Goal: Task Accomplishment & Management: Manage account settings

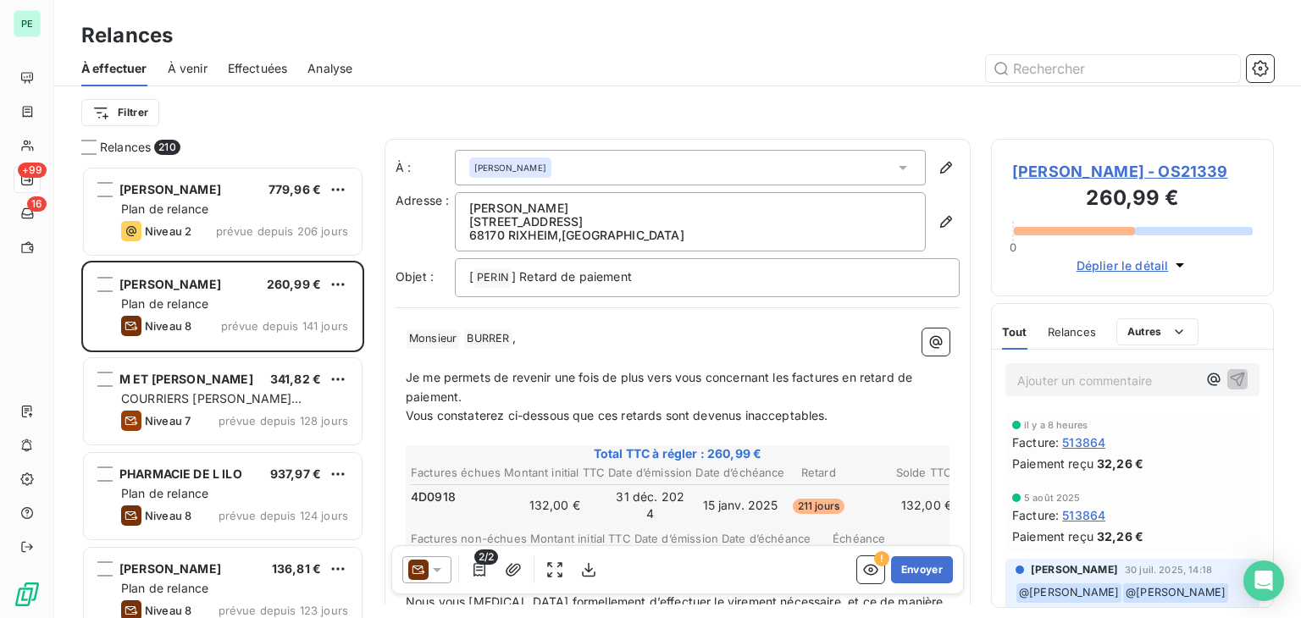
scroll to position [439, 269]
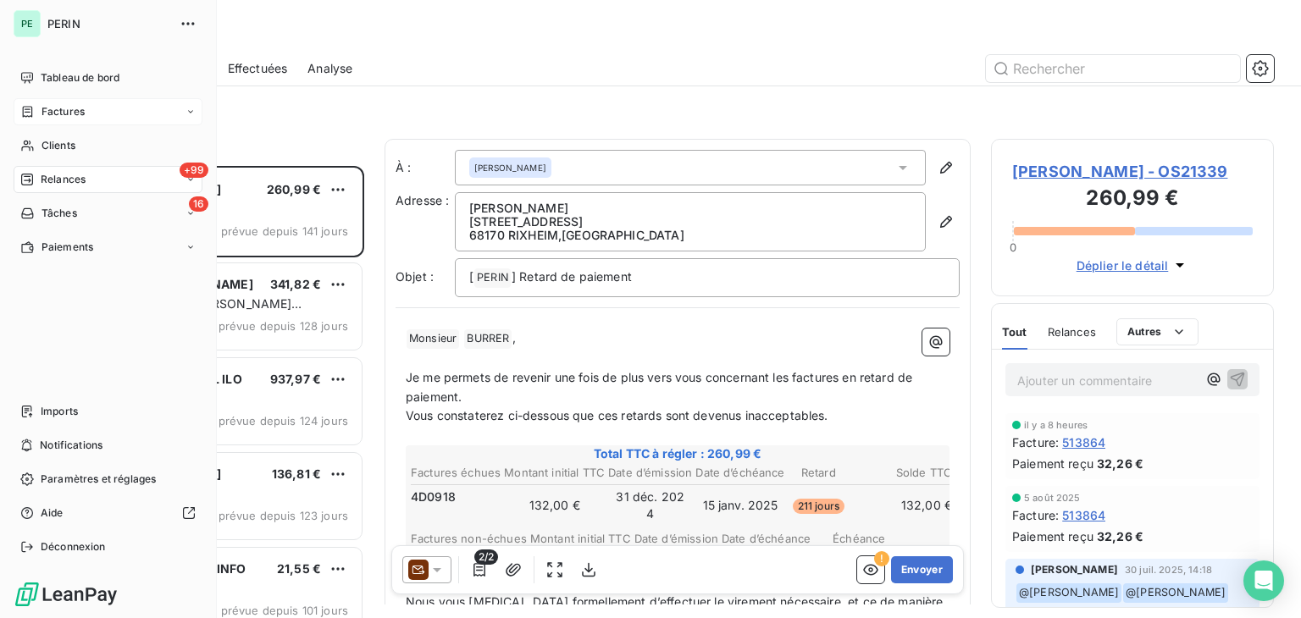
click at [54, 105] on span "Factures" at bounding box center [63, 111] width 43 height 15
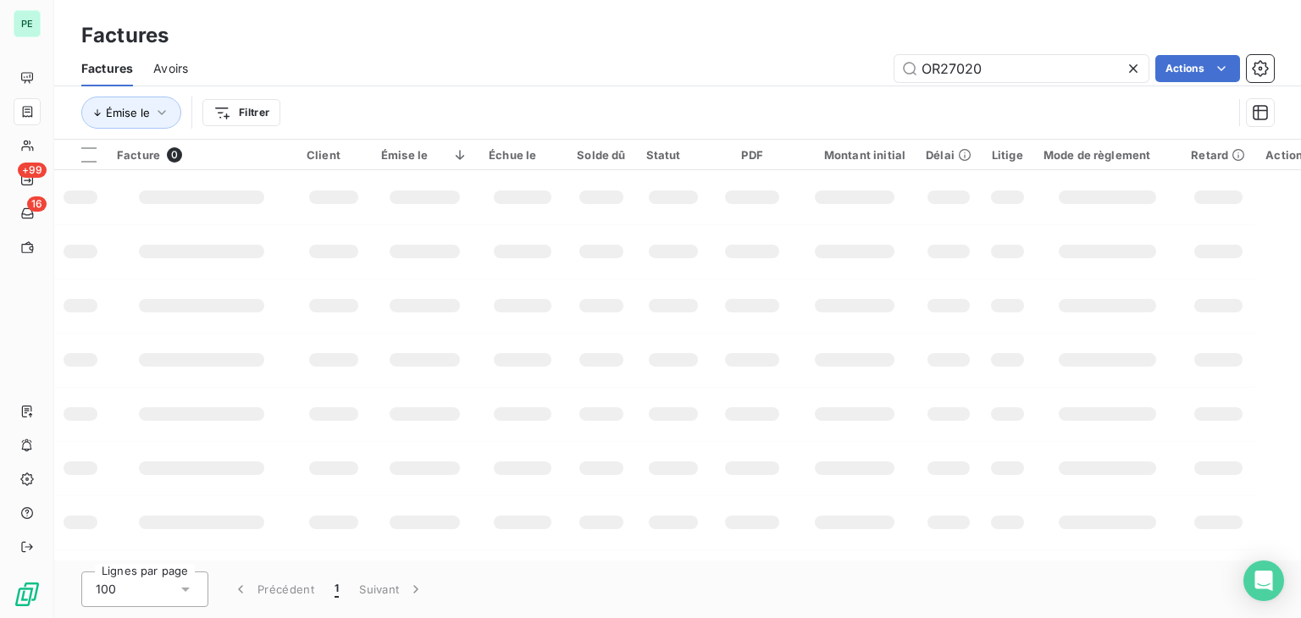
drag, startPoint x: 1135, startPoint y: 75, endPoint x: 1051, endPoint y: 92, distance: 86.4
click at [1135, 75] on icon at bounding box center [1133, 68] width 17 height 17
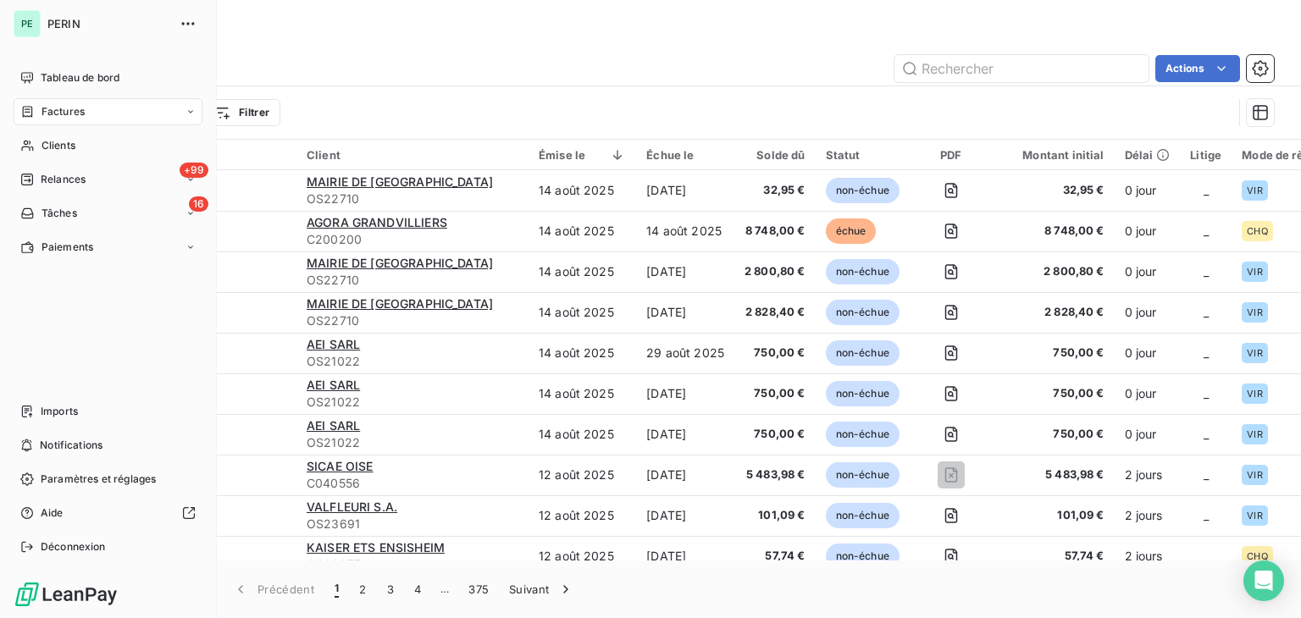
click at [44, 147] on span "Clients" at bounding box center [59, 145] width 34 height 15
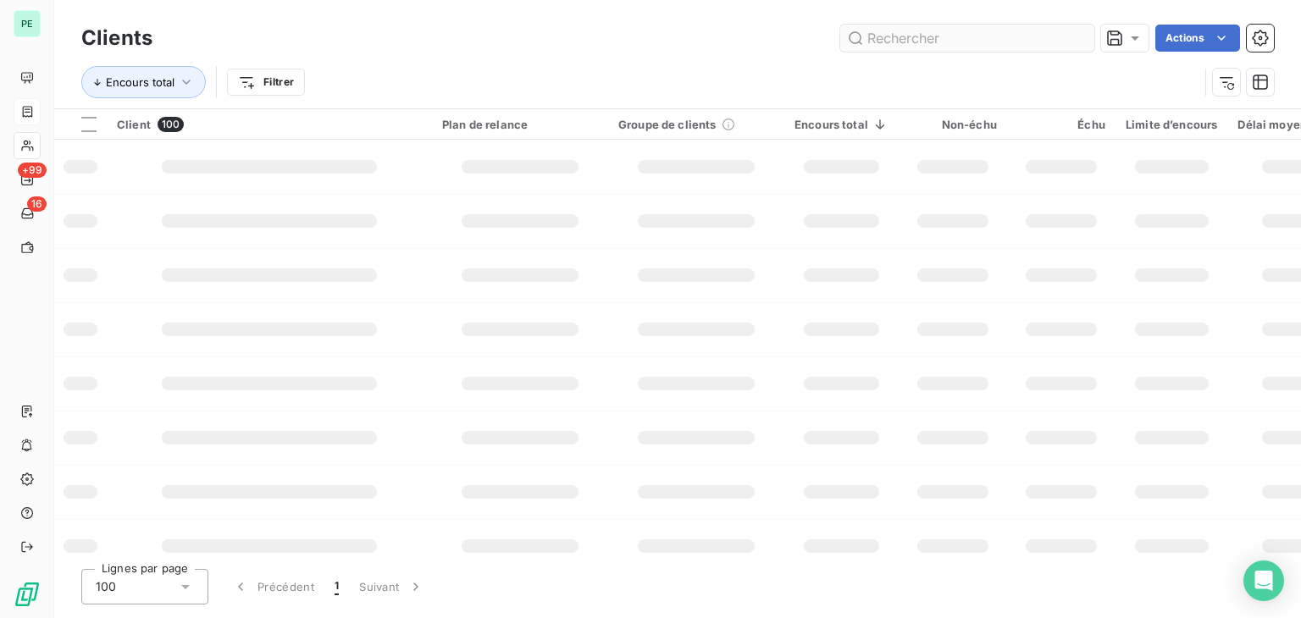
click at [922, 39] on input "text" at bounding box center [967, 38] width 254 height 27
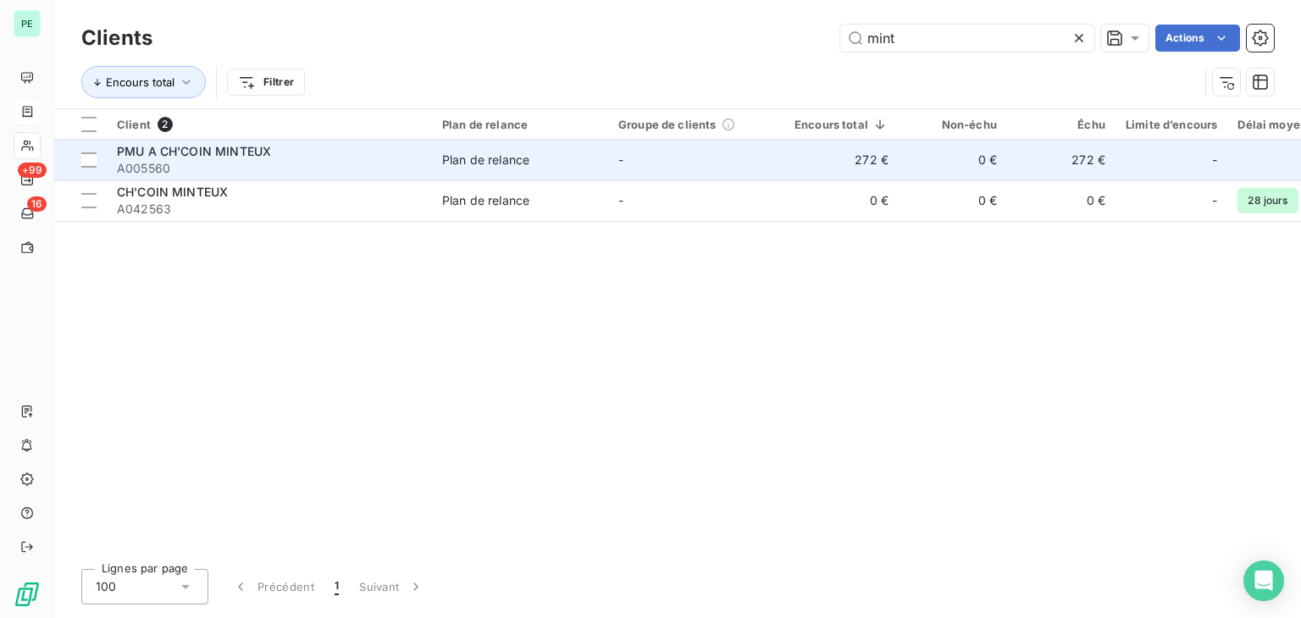
type input "mint"
click at [301, 170] on span "A005560" at bounding box center [269, 168] width 305 height 17
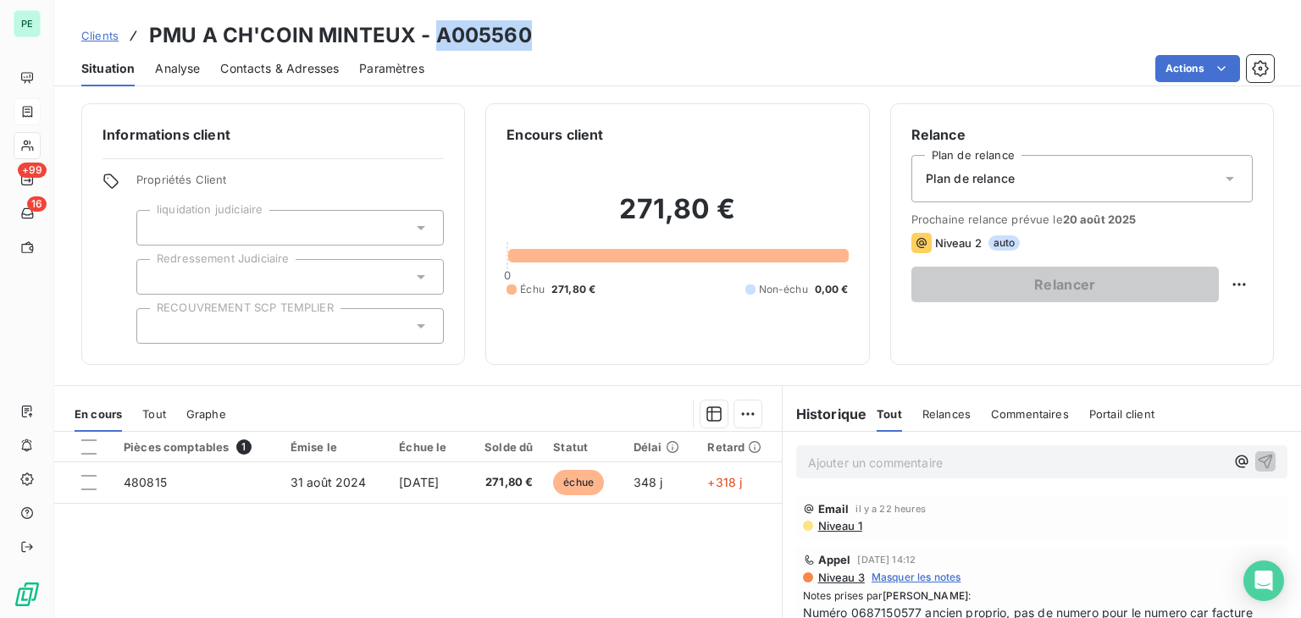
drag, startPoint x: 437, startPoint y: 37, endPoint x: 524, endPoint y: 37, distance: 86.4
click at [524, 37] on h3 "PMU A CH'COIN MINTEUX - A005560" at bounding box center [340, 35] width 383 height 30
copy h3 "A005560"
click at [250, 69] on span "Contacts & Adresses" at bounding box center [279, 68] width 119 height 17
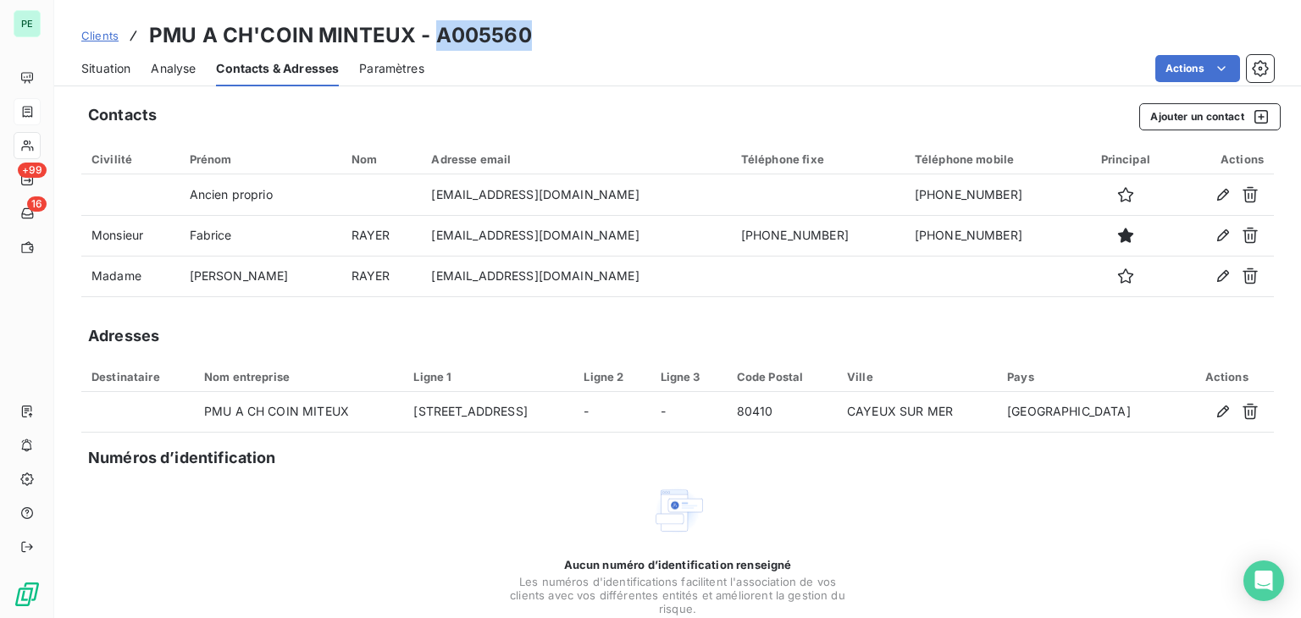
click at [125, 75] on span "Situation" at bounding box center [105, 68] width 49 height 17
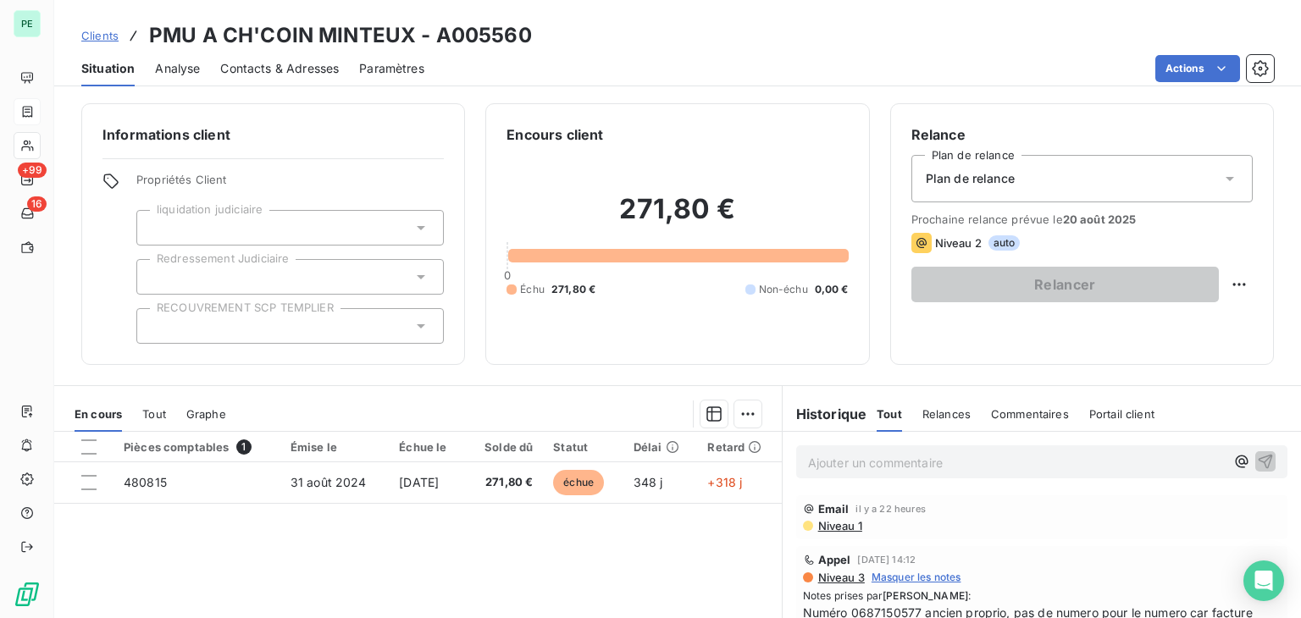
click at [841, 530] on span "Niveau 1" at bounding box center [840, 526] width 46 height 14
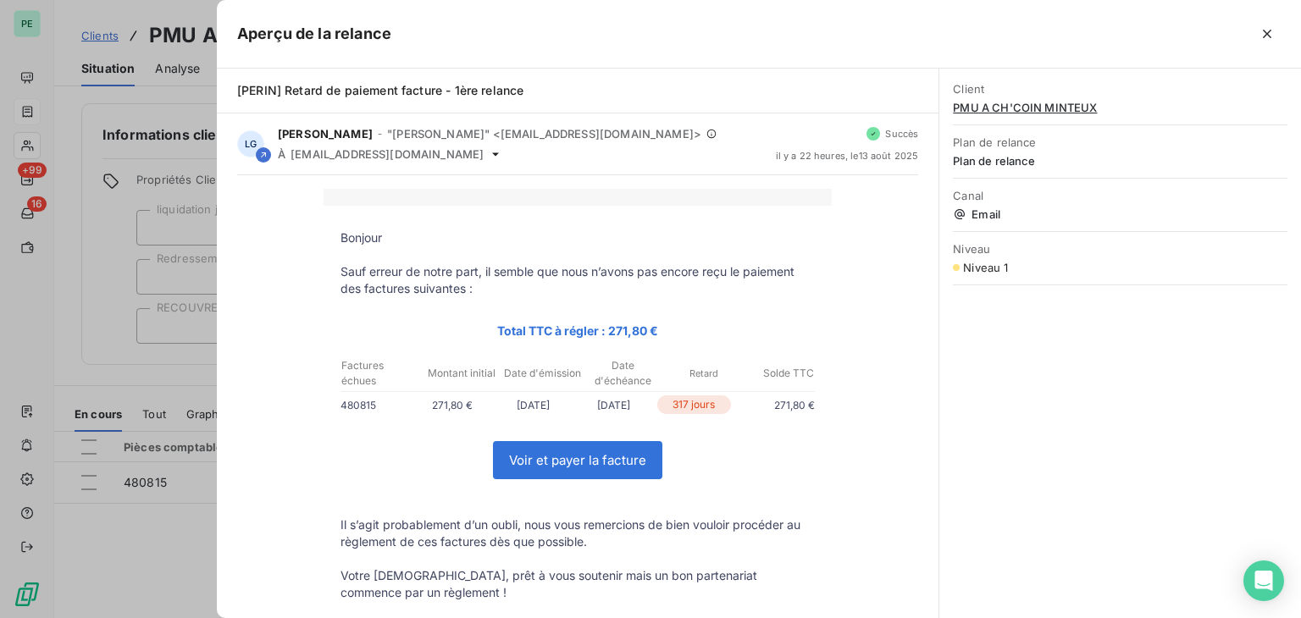
click at [152, 373] on div at bounding box center [650, 309] width 1301 height 618
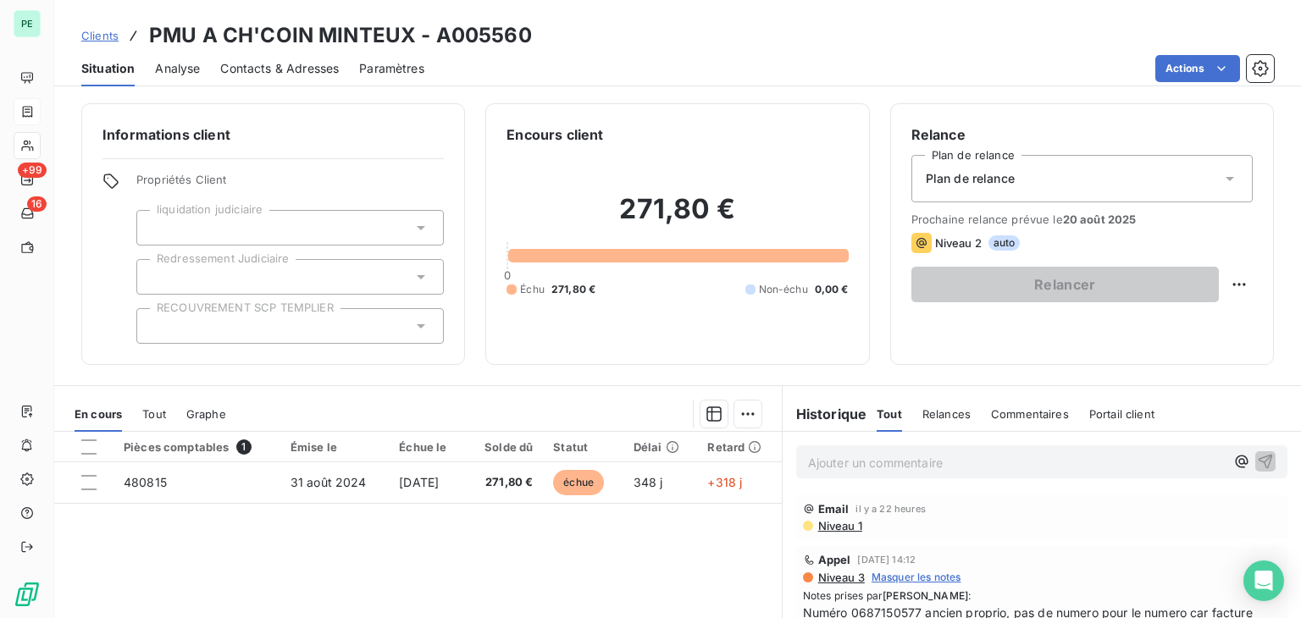
click at [244, 64] on span "Contacts & Adresses" at bounding box center [279, 68] width 119 height 17
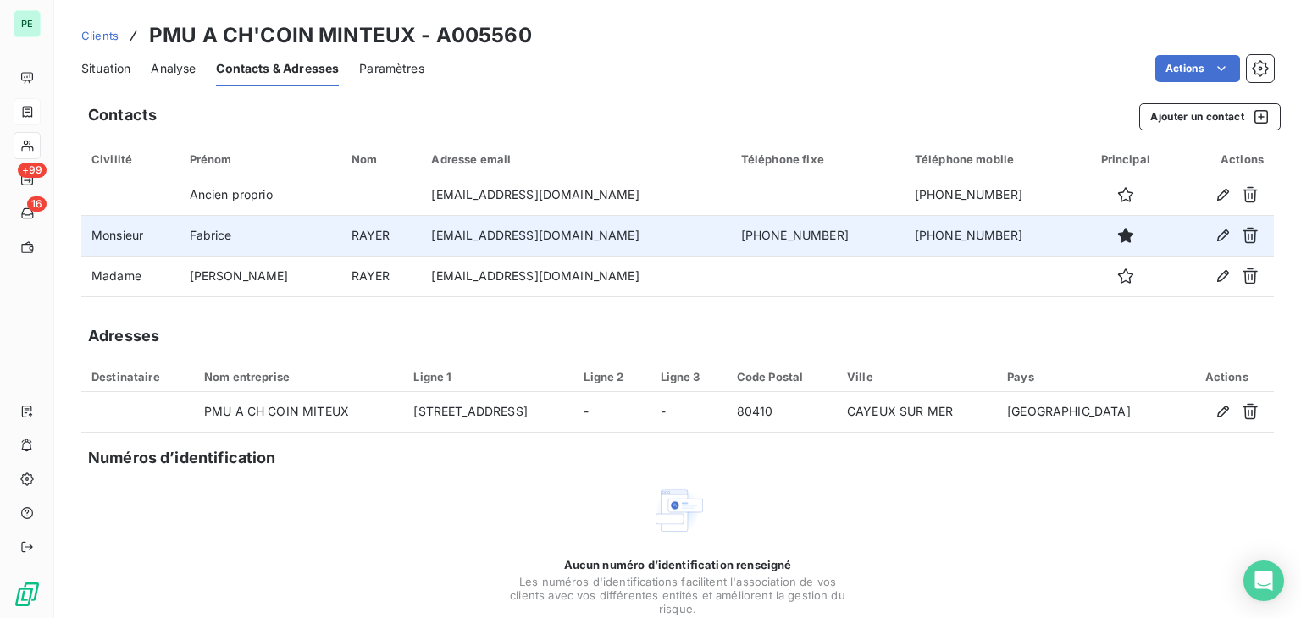
click at [452, 241] on td "[EMAIL_ADDRESS][DOMAIN_NAME]" at bounding box center [575, 235] width 309 height 41
click at [1215, 241] on icon "button" at bounding box center [1223, 235] width 17 height 17
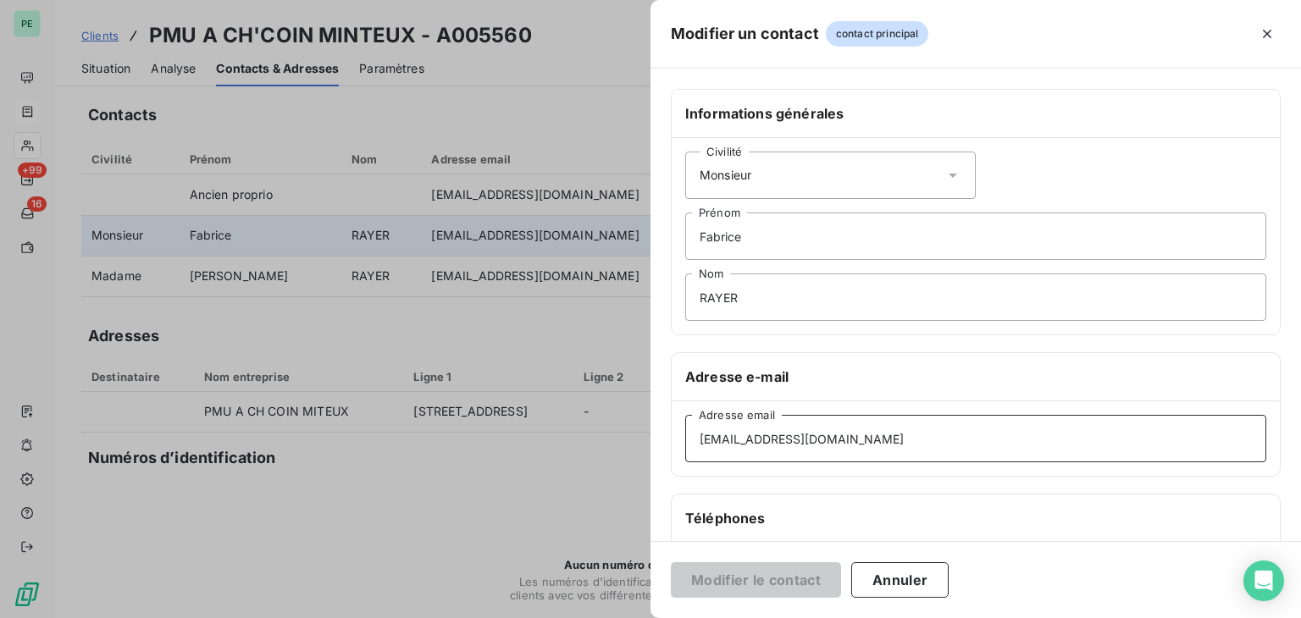
drag, startPoint x: 891, startPoint y: 431, endPoint x: 652, endPoint y: 435, distance: 238.9
click at [652, 435] on div "Informations générales Civilité Monsieur [PERSON_NAME] RAYER Nom Adresse e-mail…" at bounding box center [976, 465] width 651 height 752
click at [497, 347] on div at bounding box center [650, 309] width 1301 height 618
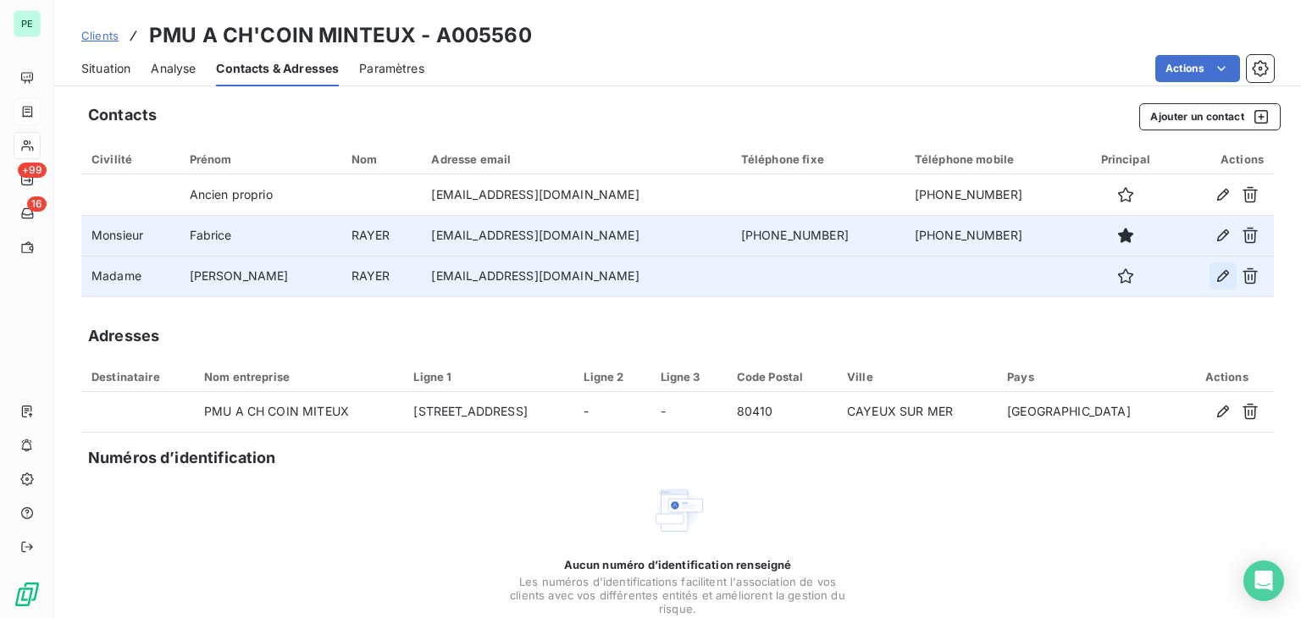
click at [1217, 277] on icon "button" at bounding box center [1223, 276] width 12 height 12
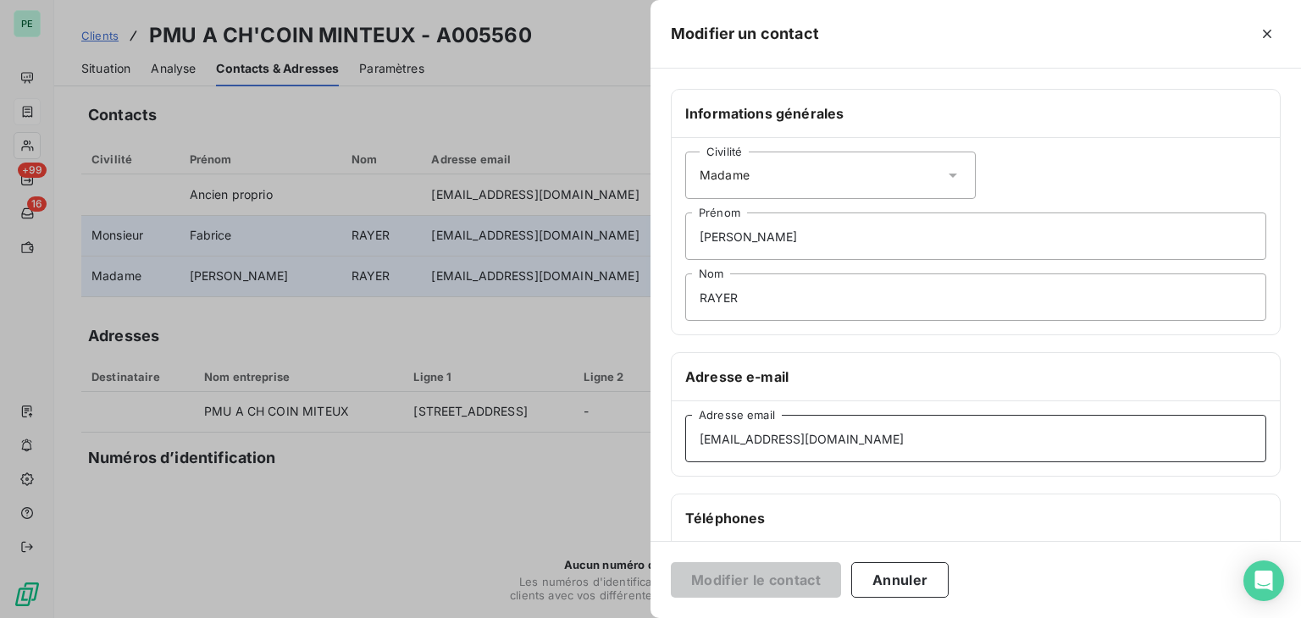
click at [864, 441] on input "[EMAIL_ADDRESS][DOMAIN_NAME]" at bounding box center [975, 438] width 581 height 47
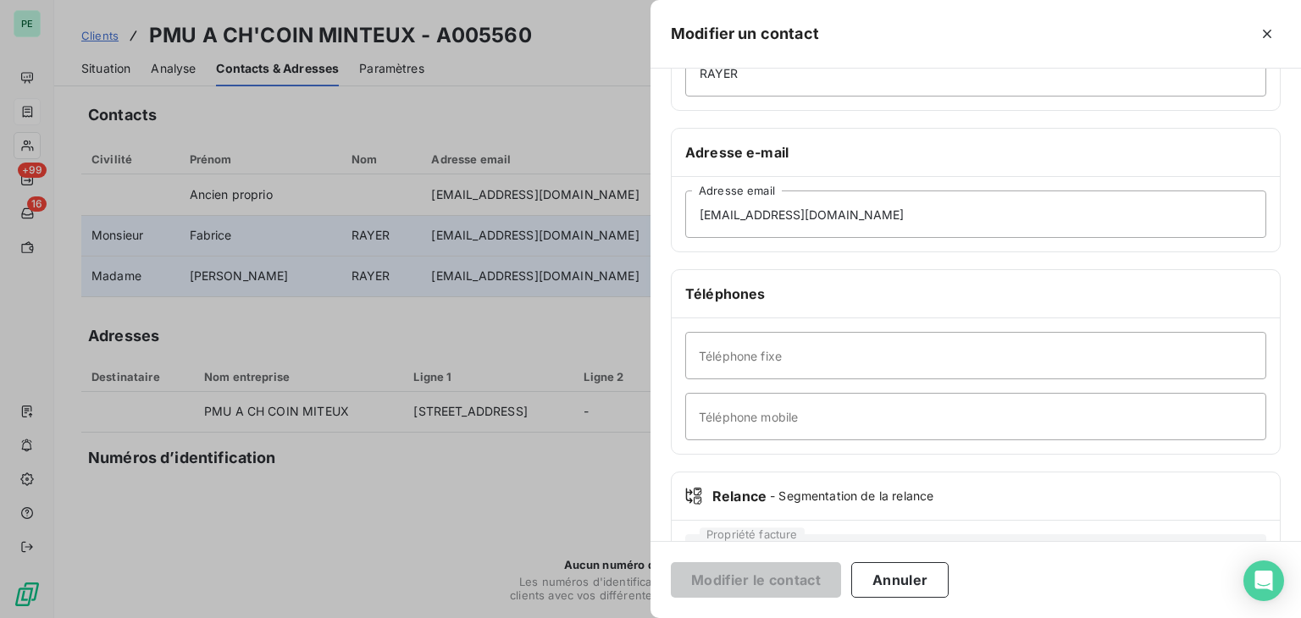
scroll to position [254, 0]
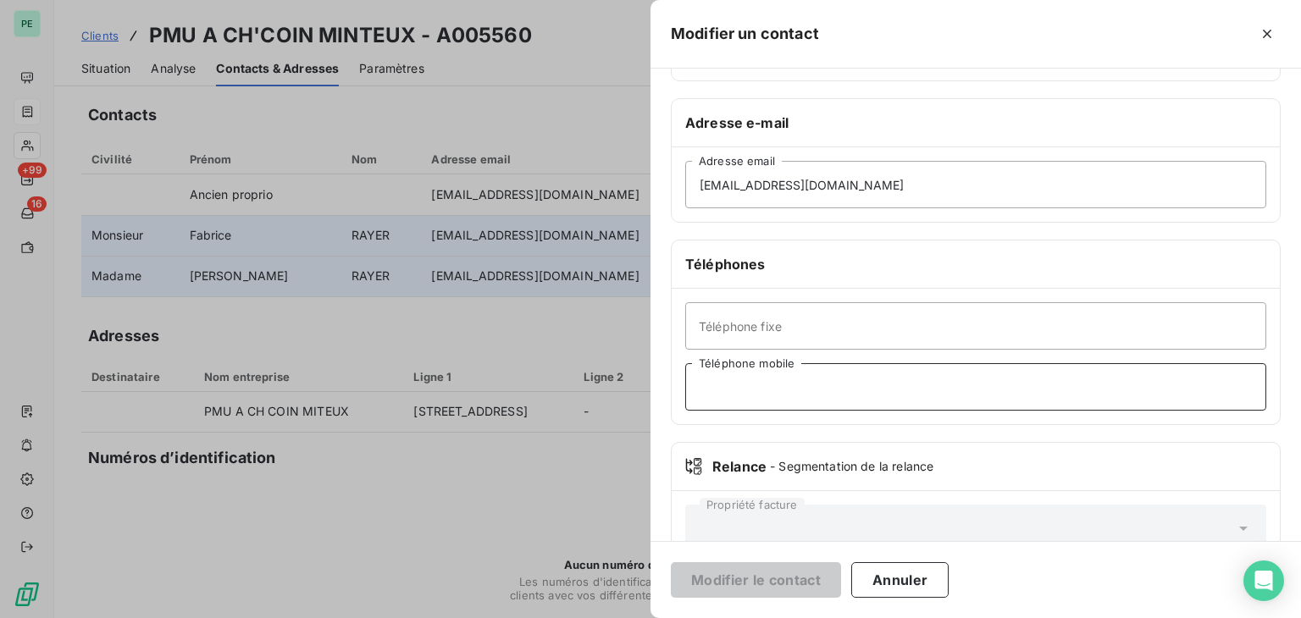
click at [759, 380] on input "Téléphone mobile" at bounding box center [975, 386] width 581 height 47
paste input "[PHONE_NUMBER]"
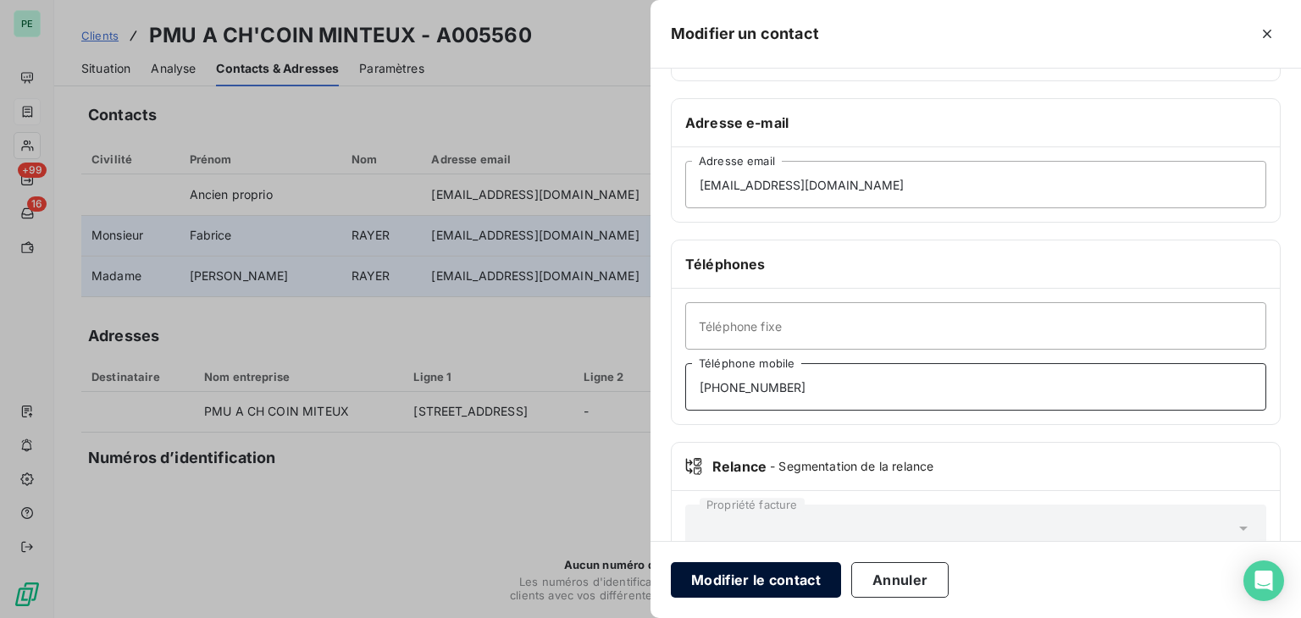
type input "[PHONE_NUMBER]"
click at [752, 577] on button "Modifier le contact" at bounding box center [756, 581] width 170 height 36
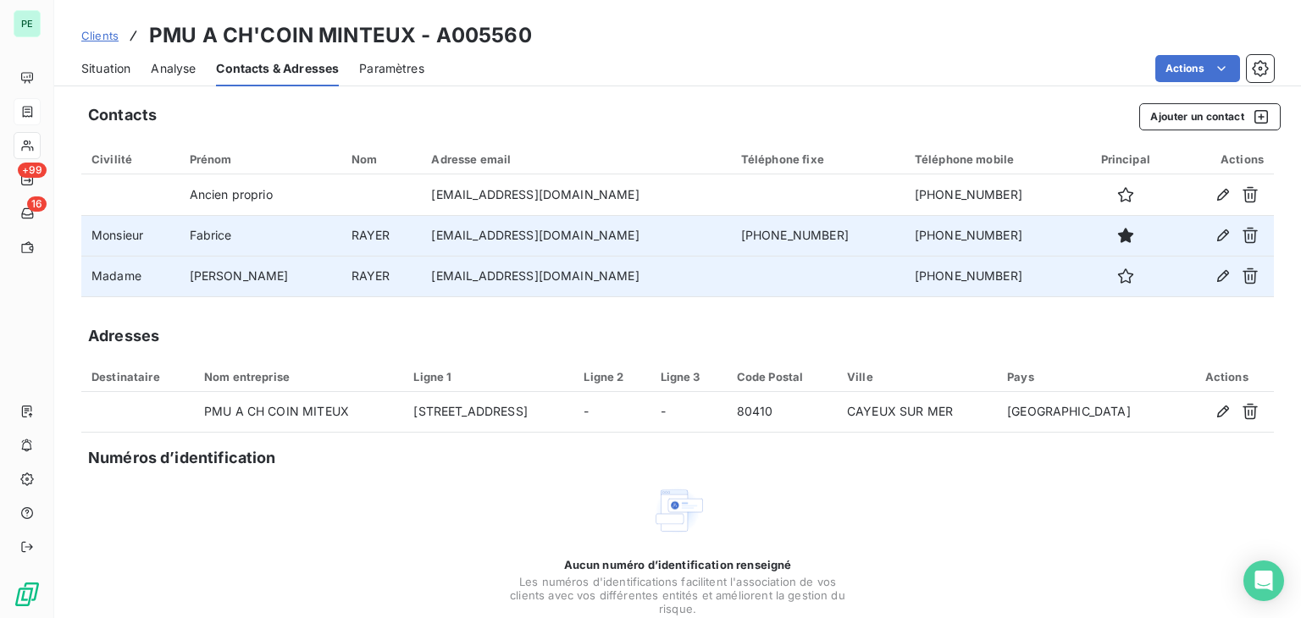
drag, startPoint x: 119, startPoint y: 68, endPoint x: 141, endPoint y: 74, distance: 22.8
click at [119, 68] on span "Situation" at bounding box center [105, 68] width 49 height 17
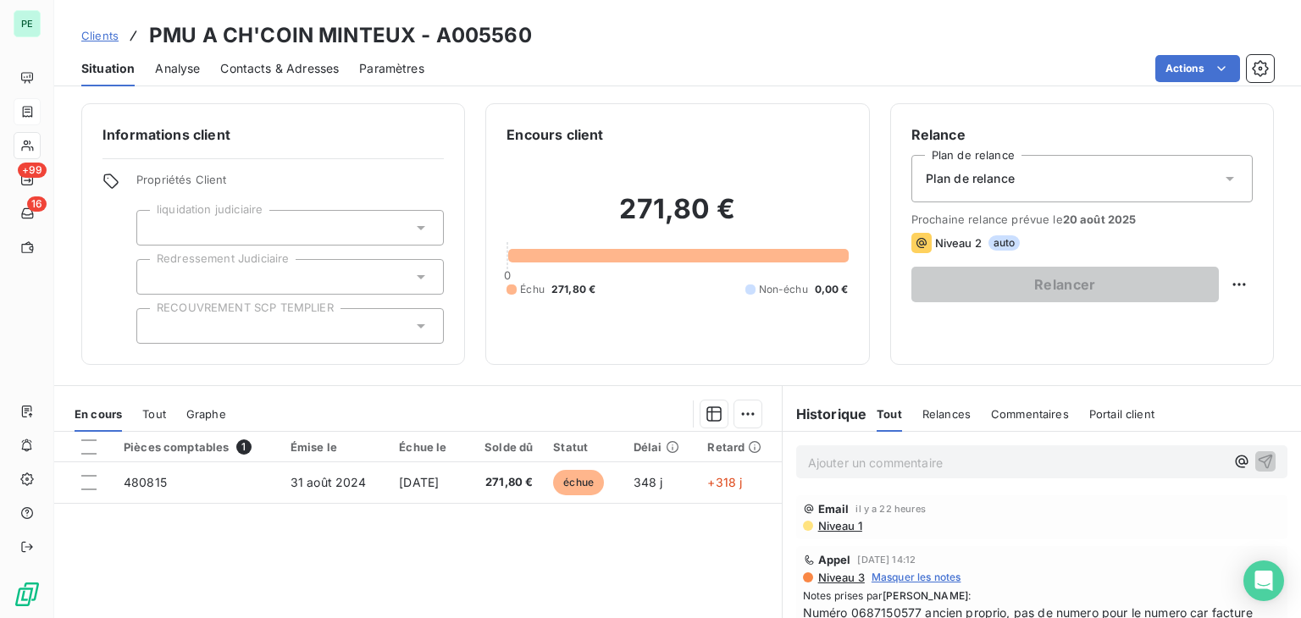
click at [866, 467] on p "Ajouter un commentaire ﻿" at bounding box center [1016, 462] width 417 height 21
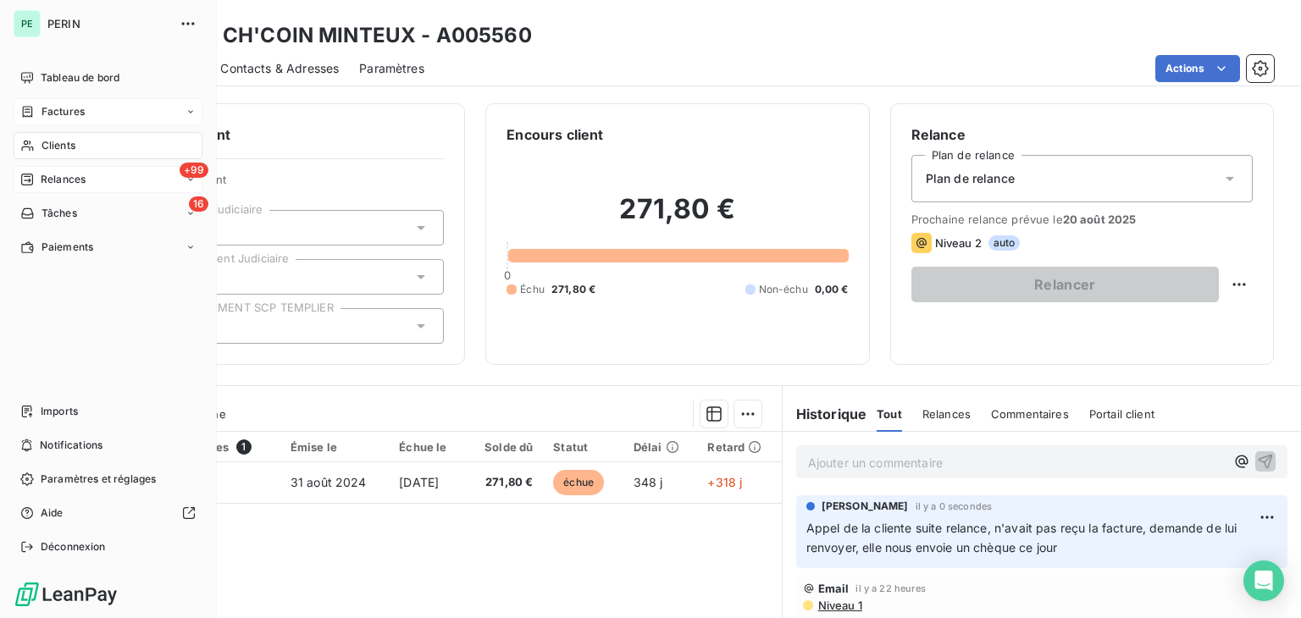
click at [43, 177] on span "Relances" at bounding box center [63, 179] width 45 height 15
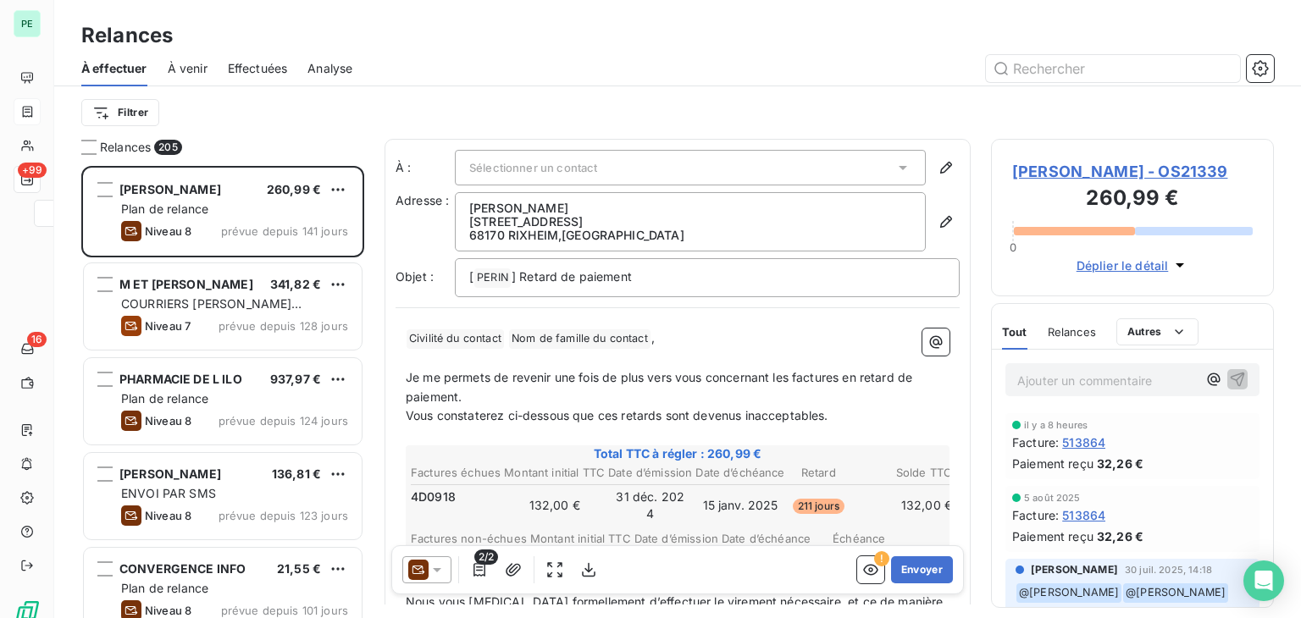
scroll to position [439, 269]
click at [258, 70] on span "Effectuées" at bounding box center [258, 68] width 60 height 17
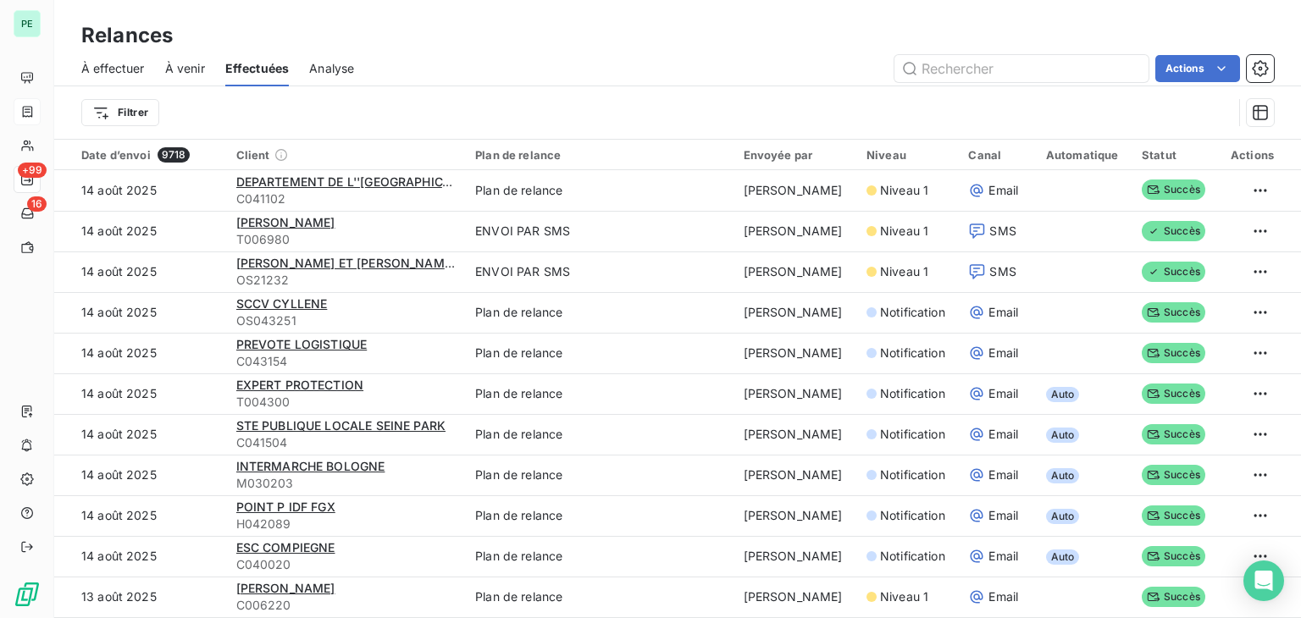
click at [121, 69] on span "À effectuer" at bounding box center [113, 68] width 64 height 17
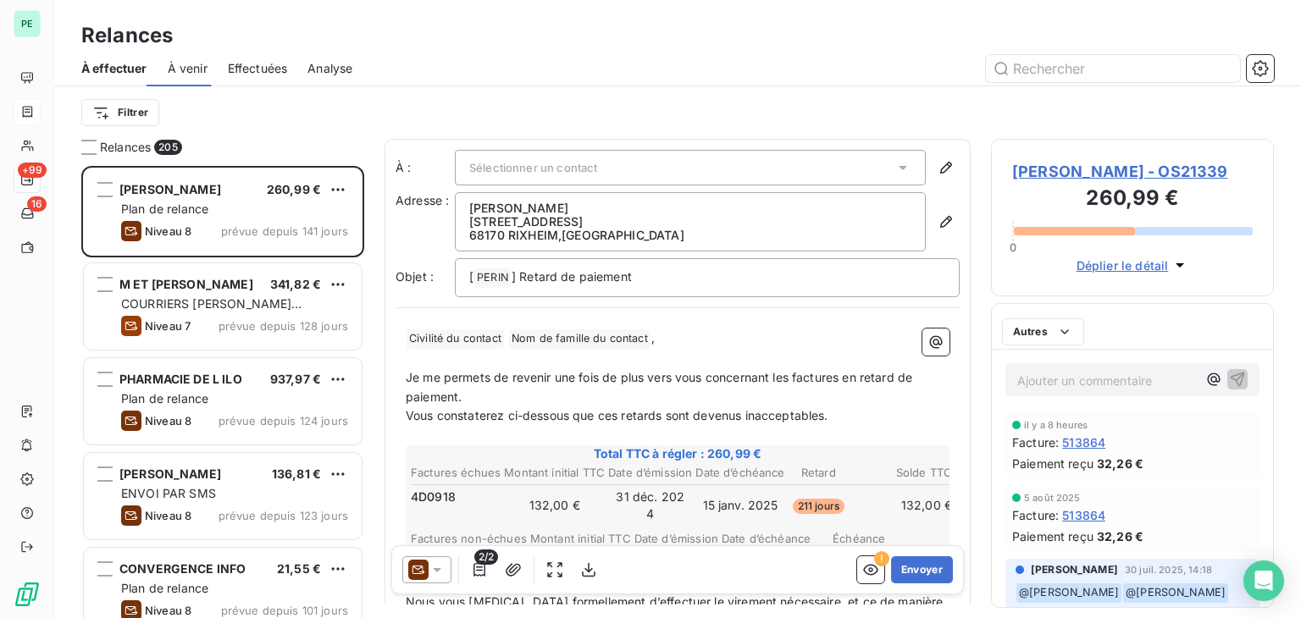
scroll to position [439, 269]
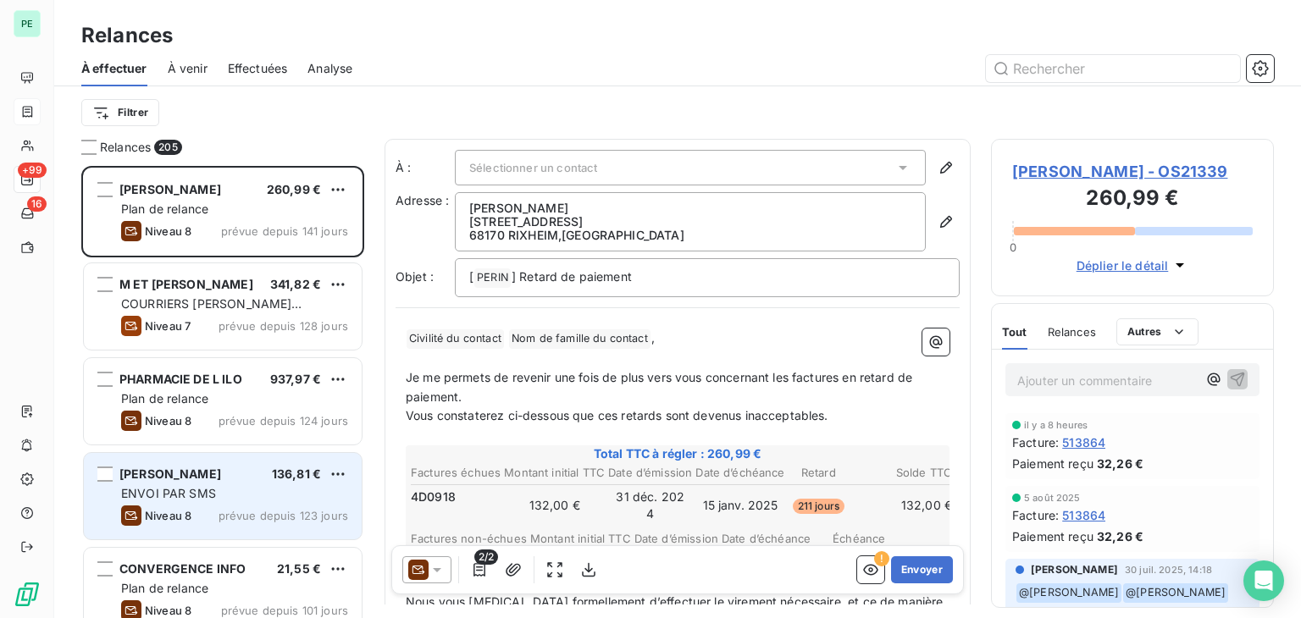
click at [235, 489] on div "ENVOI PAR SMS" at bounding box center [234, 493] width 227 height 17
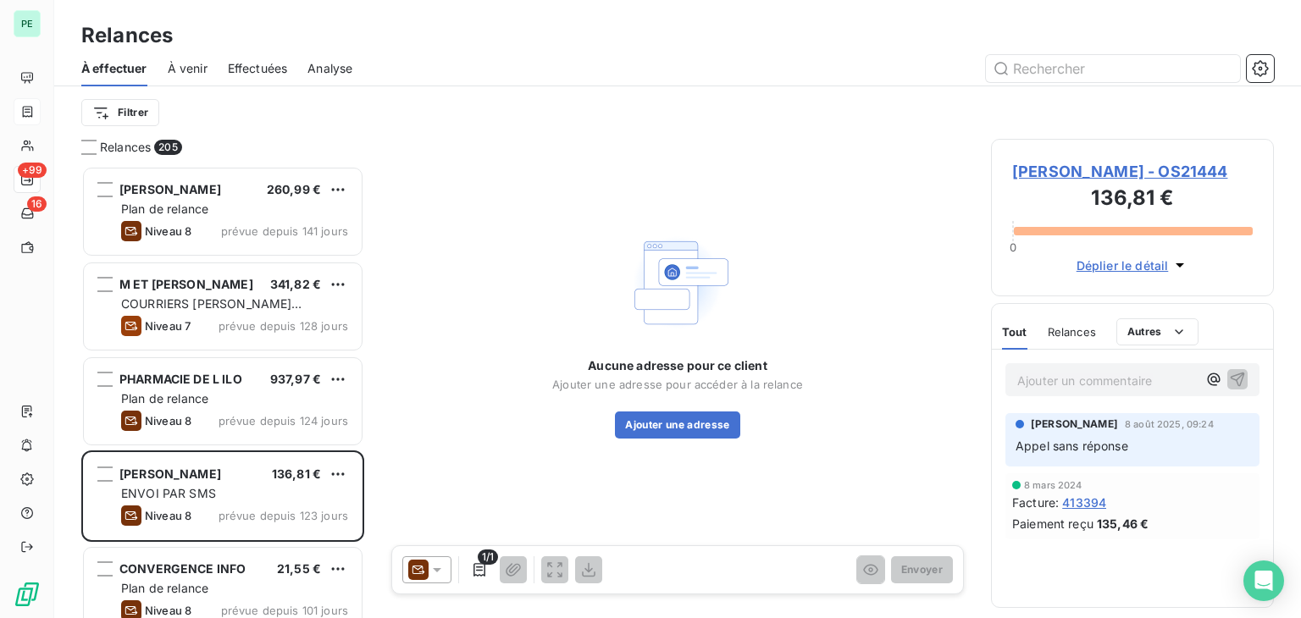
click at [403, 574] on div at bounding box center [426, 570] width 49 height 27
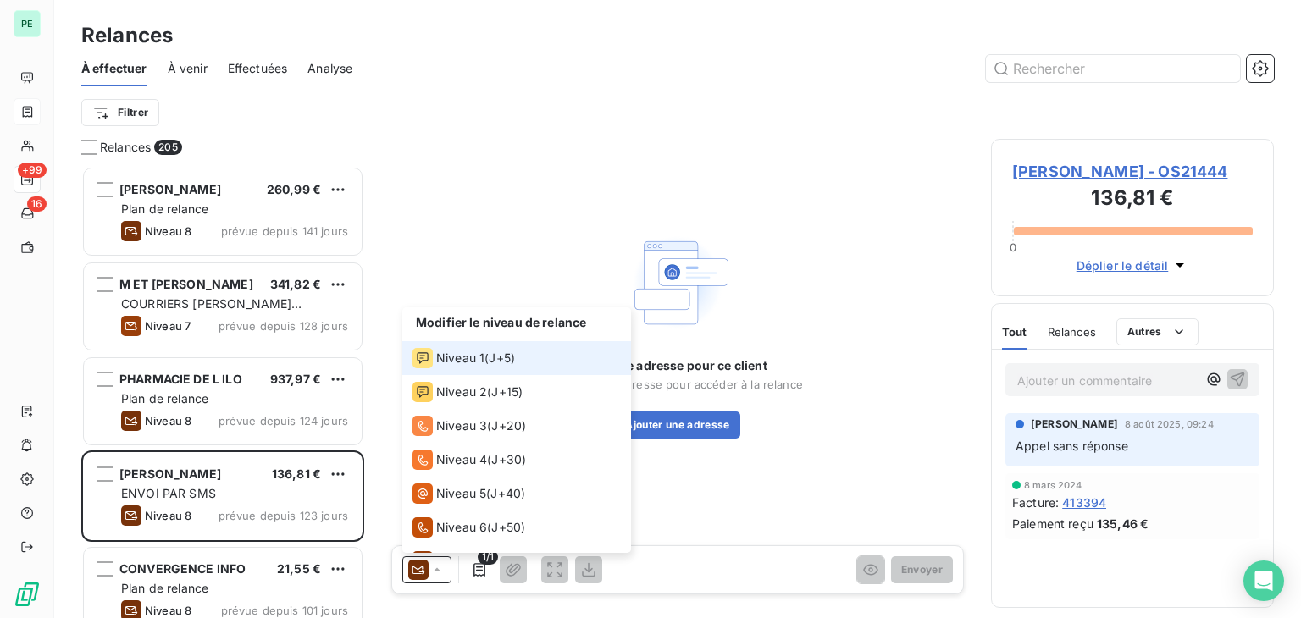
click at [505, 352] on span "J+5 )" at bounding box center [502, 358] width 26 height 17
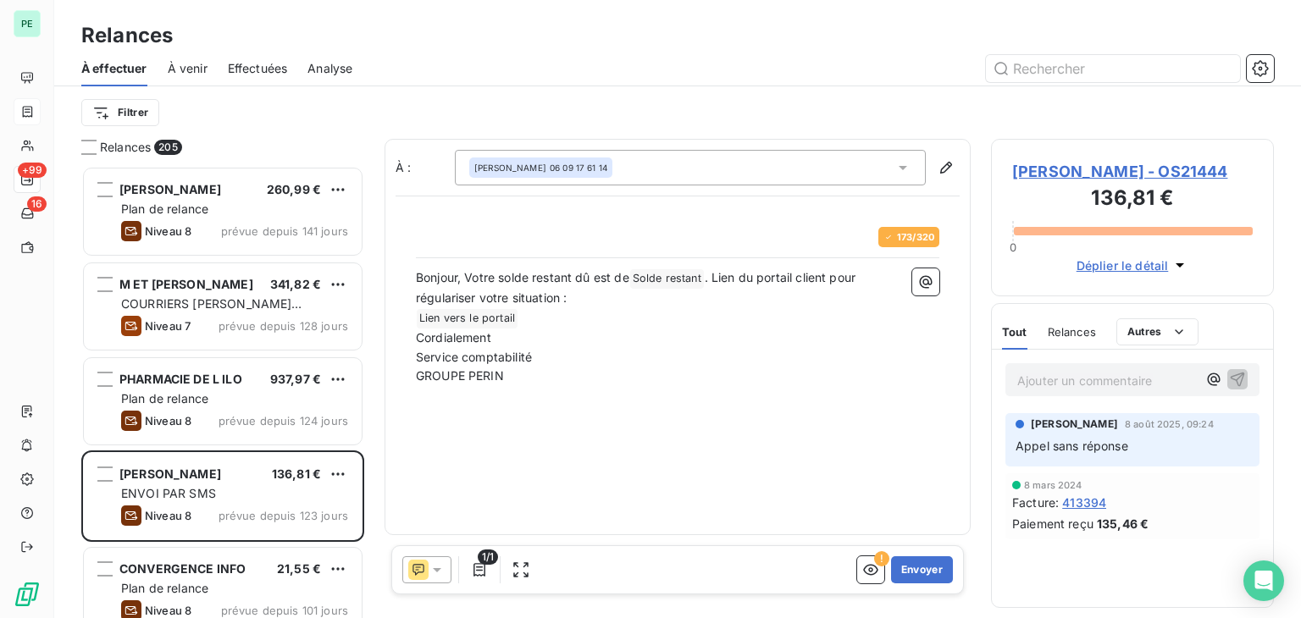
scroll to position [439, 269]
click at [939, 572] on button "Envoyer" at bounding box center [922, 570] width 62 height 27
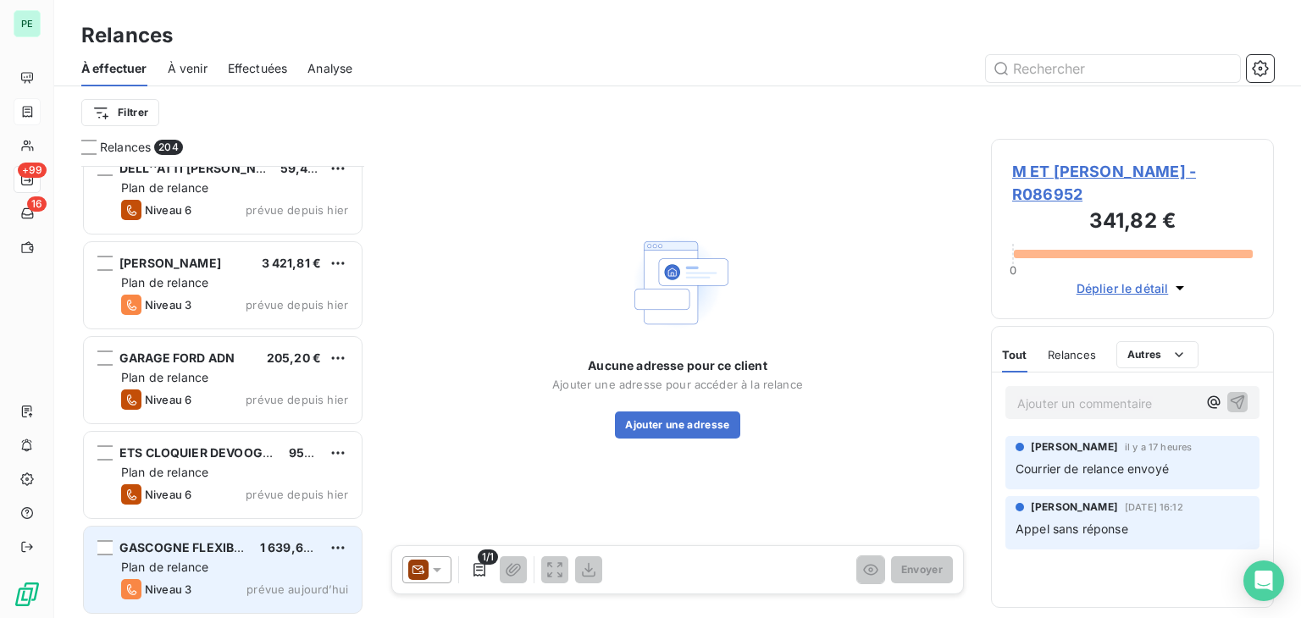
click at [240, 557] on div "GASCOGNE FLEXIBLE 1 639,68 € Plan de relance Niveau 3 prévue [DATE]" at bounding box center [223, 570] width 278 height 86
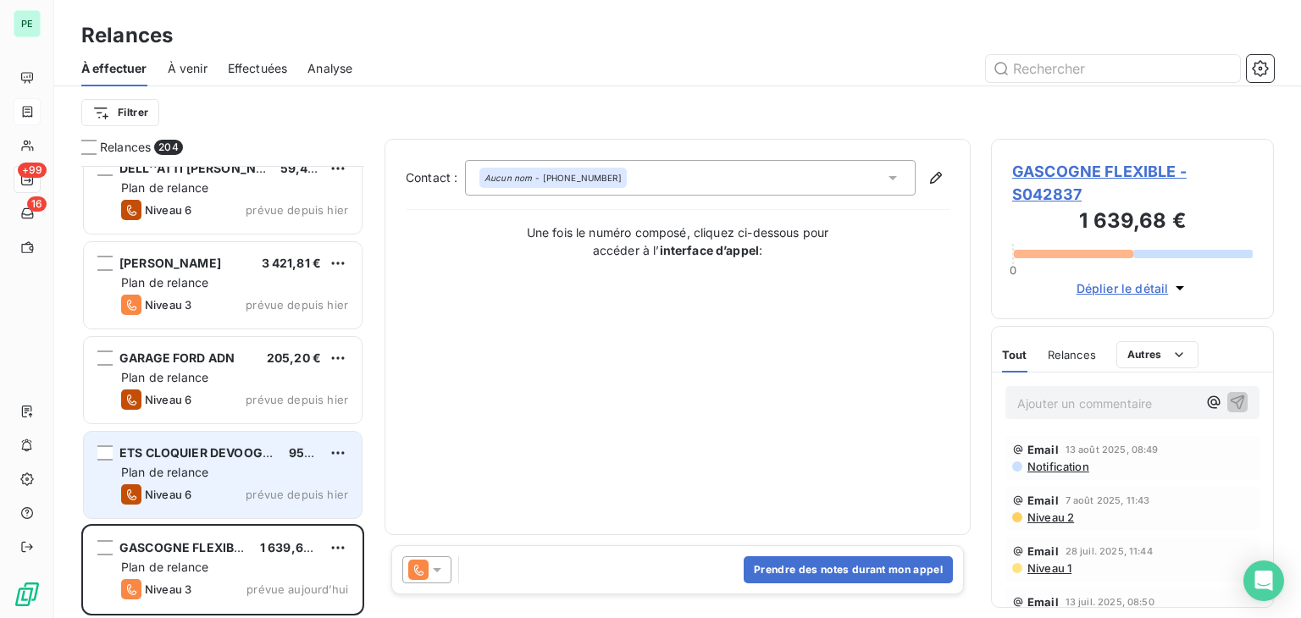
click at [241, 498] on div "Niveau 6 prévue depuis [DATE]" at bounding box center [234, 495] width 227 height 20
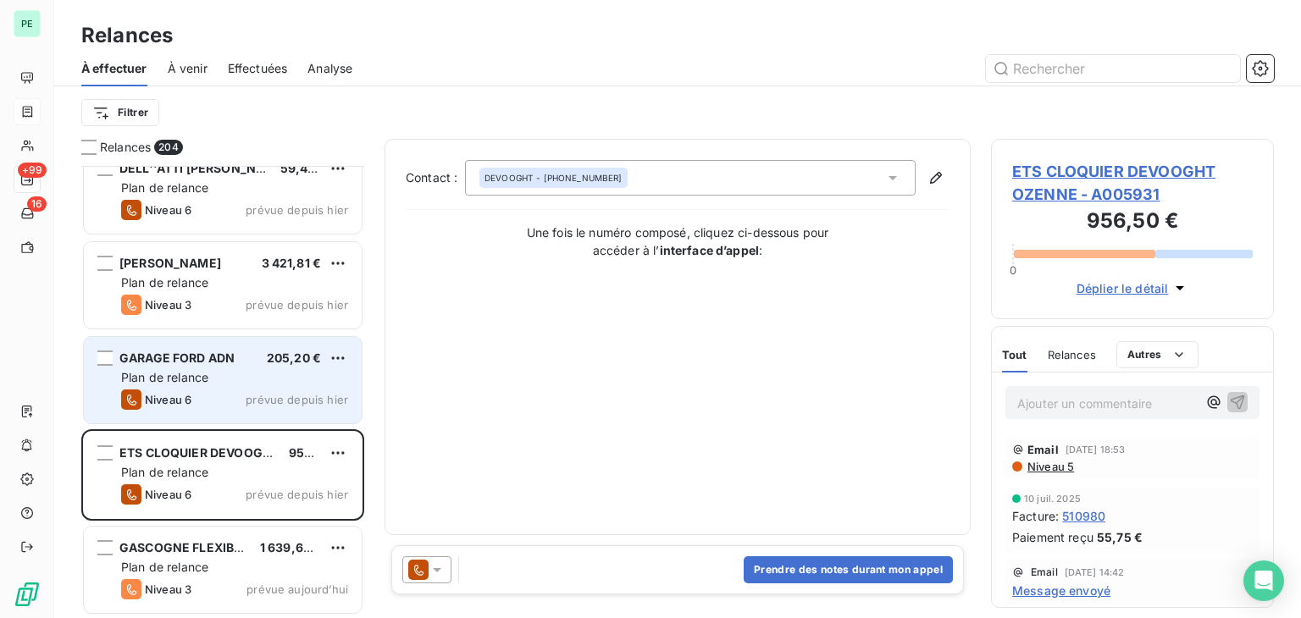
click at [233, 377] on div "Plan de relance" at bounding box center [234, 377] width 227 height 17
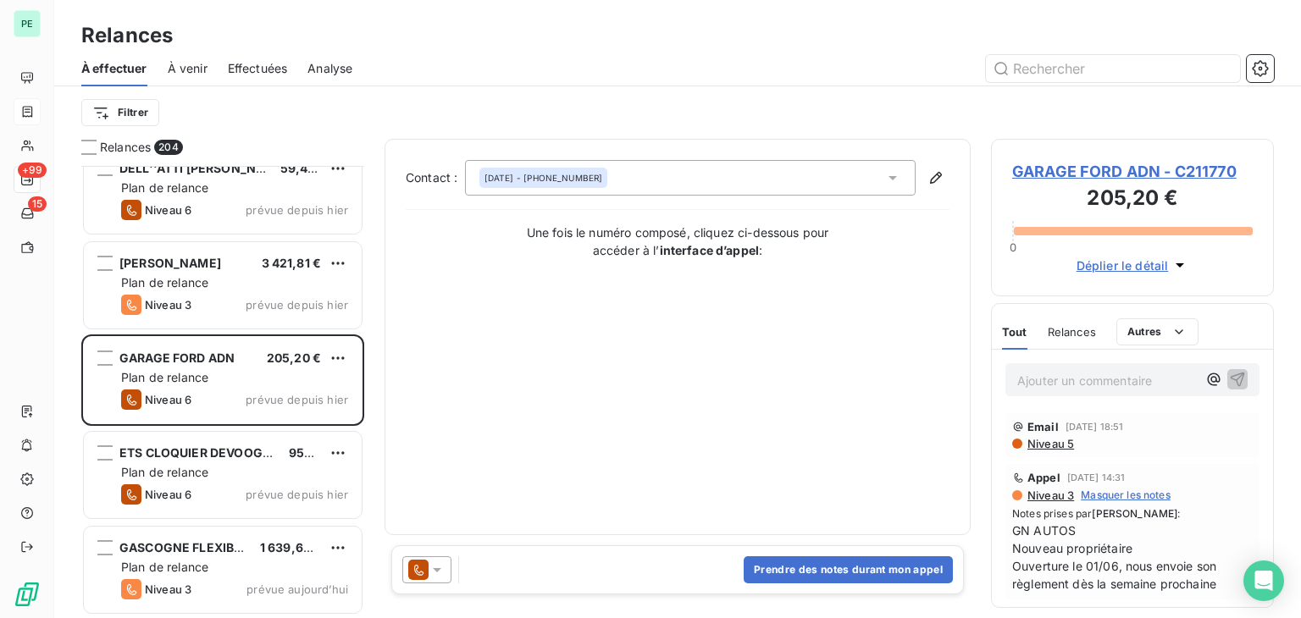
click at [427, 569] on icon at bounding box center [418, 570] width 20 height 20
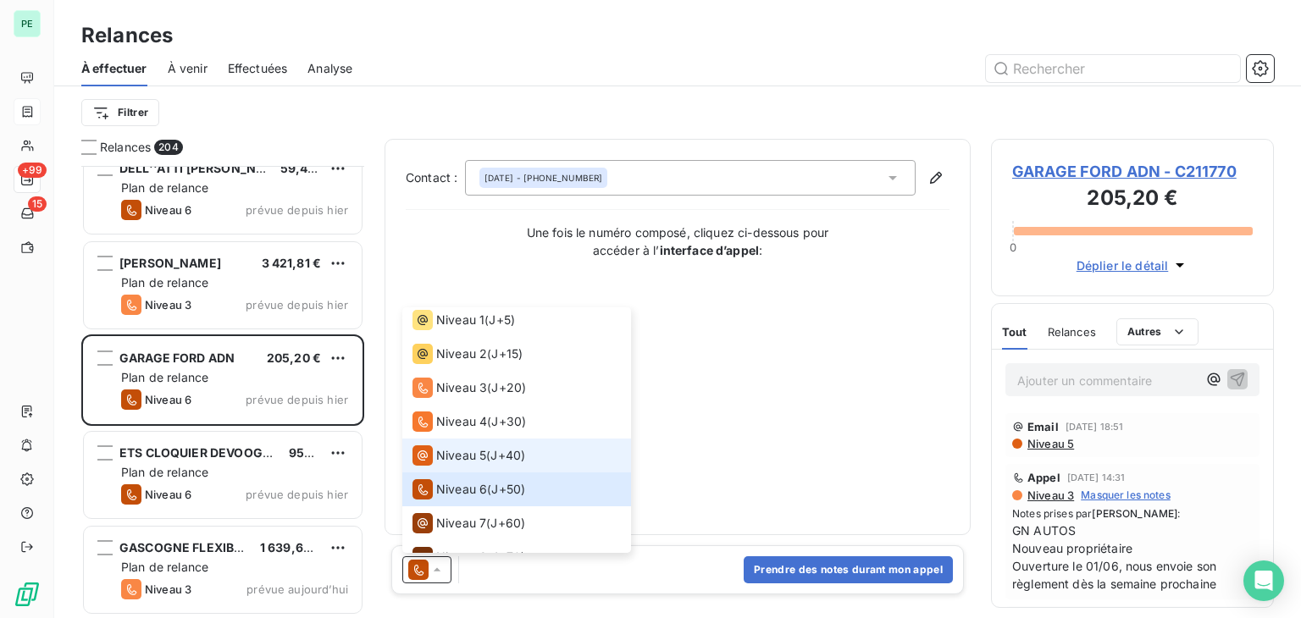
scroll to position [58, 0]
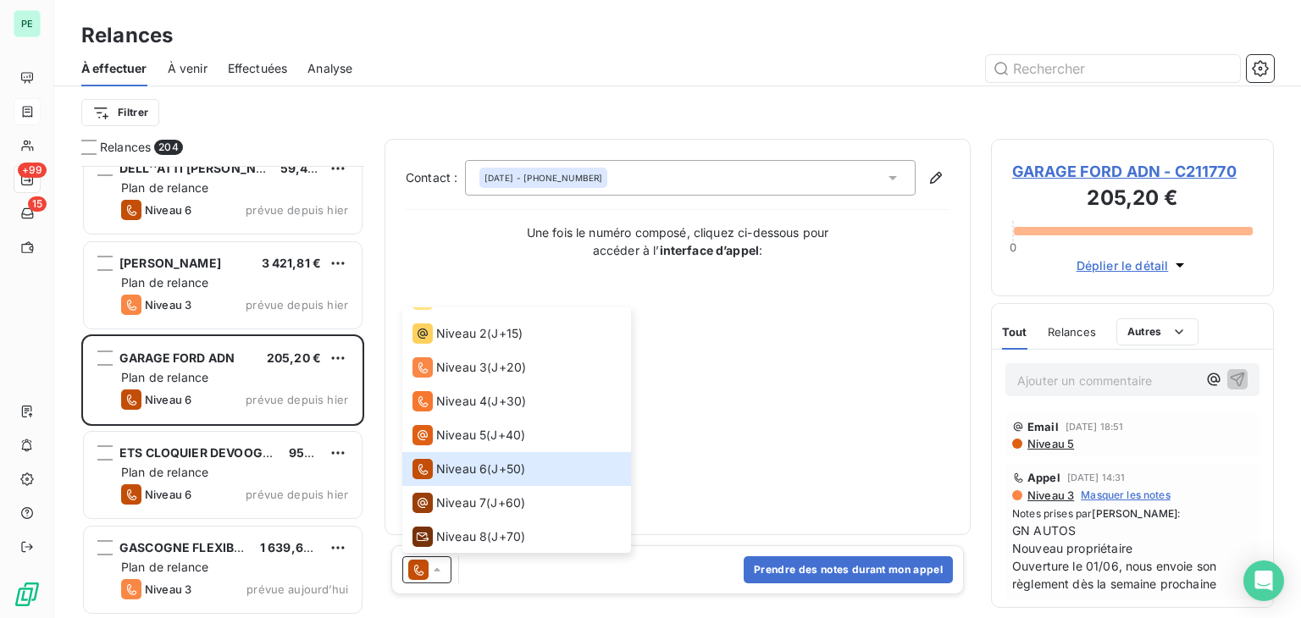
click at [740, 469] on div "Contact : [DATE] - [PHONE_NUMBER] Une fois le numéro composé, cliquez ci-dessou…" at bounding box center [678, 337] width 544 height 354
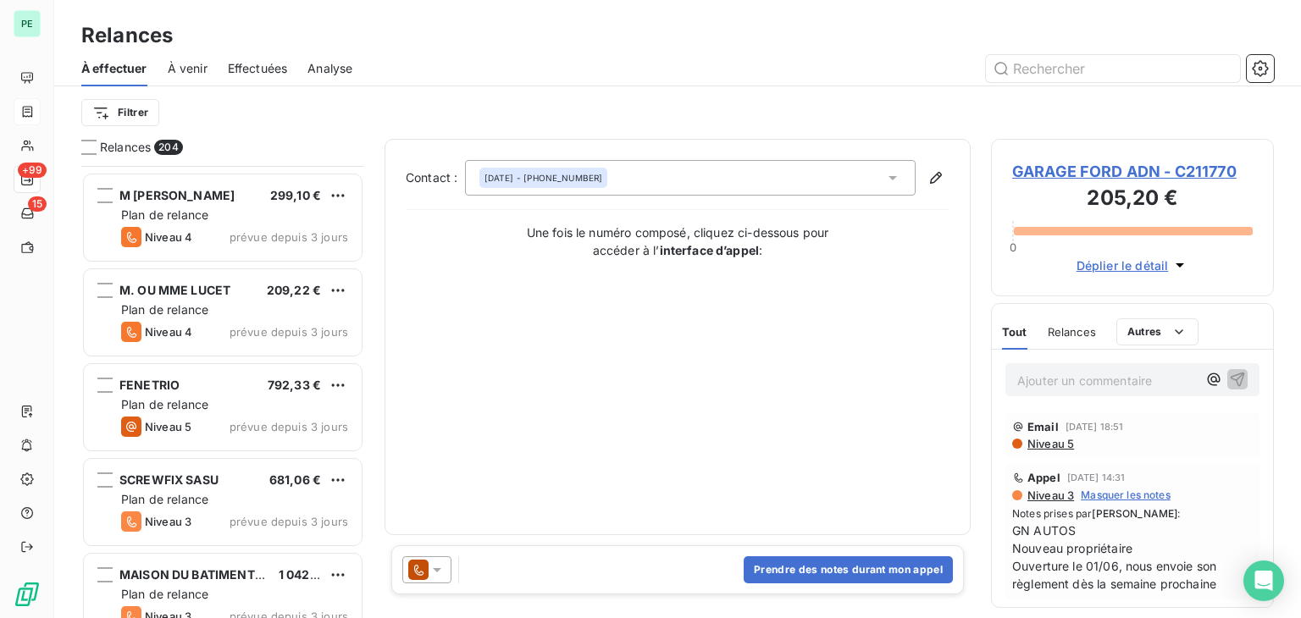
scroll to position [17549, 0]
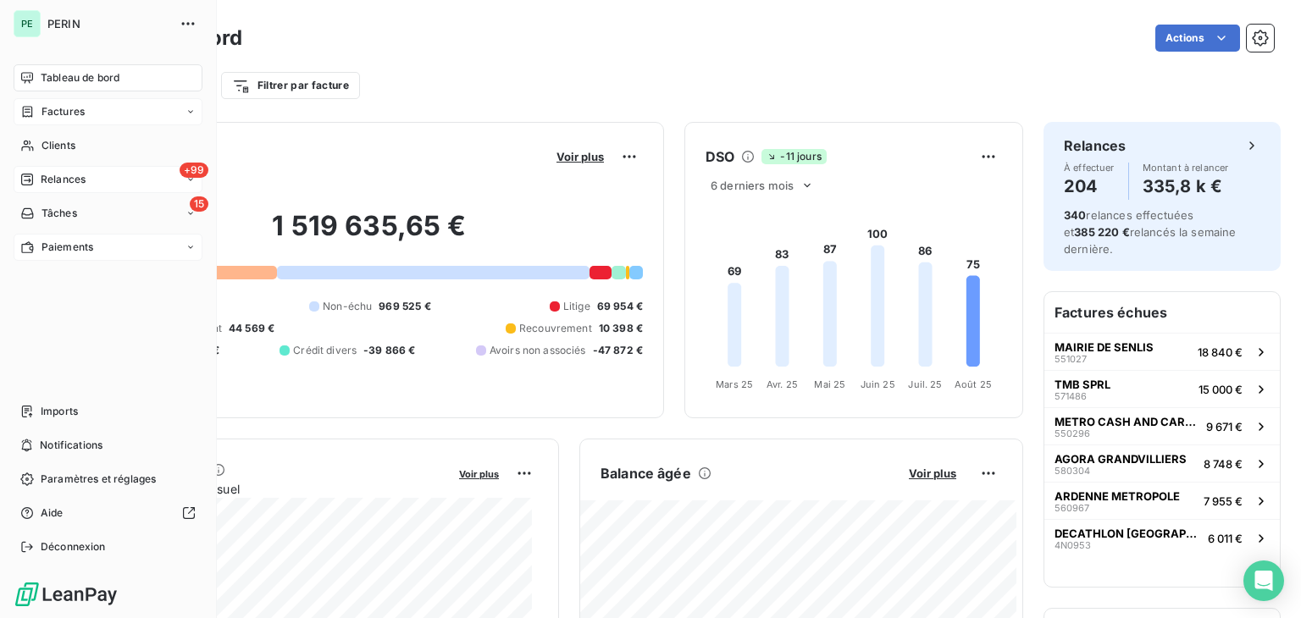
click at [47, 248] on span "Paiements" at bounding box center [68, 247] width 52 height 15
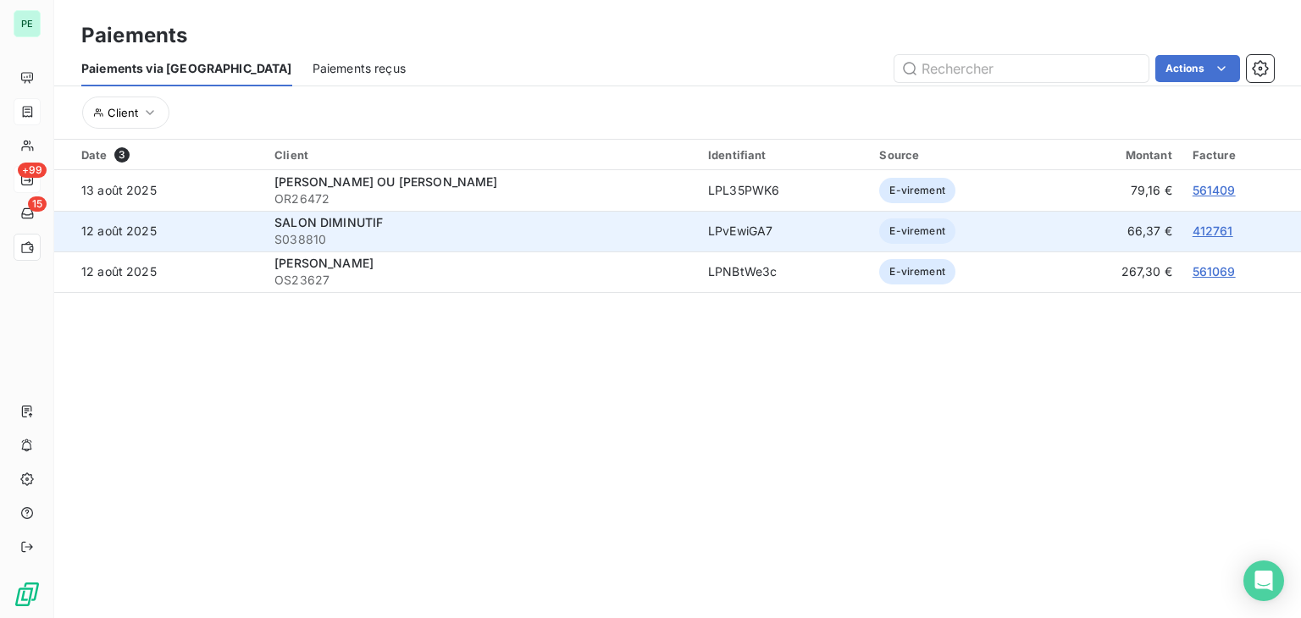
click at [529, 217] on div "SALON DIMINUTIF" at bounding box center [480, 222] width 413 height 17
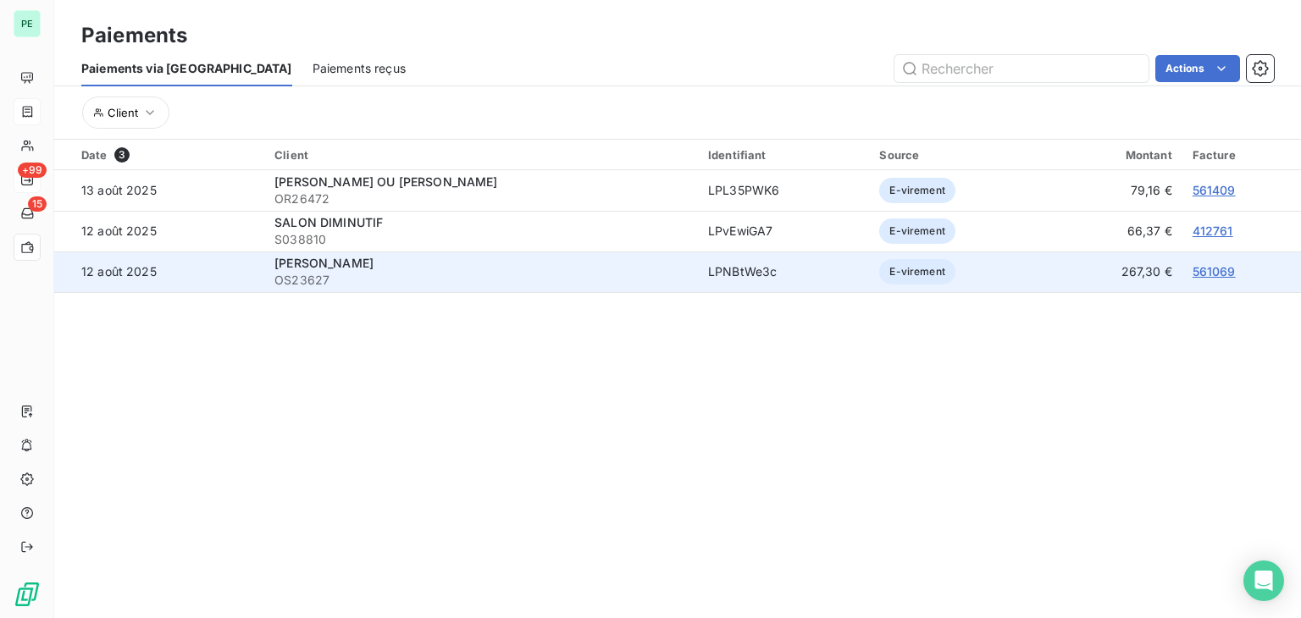
click at [1203, 271] on link "561069" at bounding box center [1214, 271] width 43 height 14
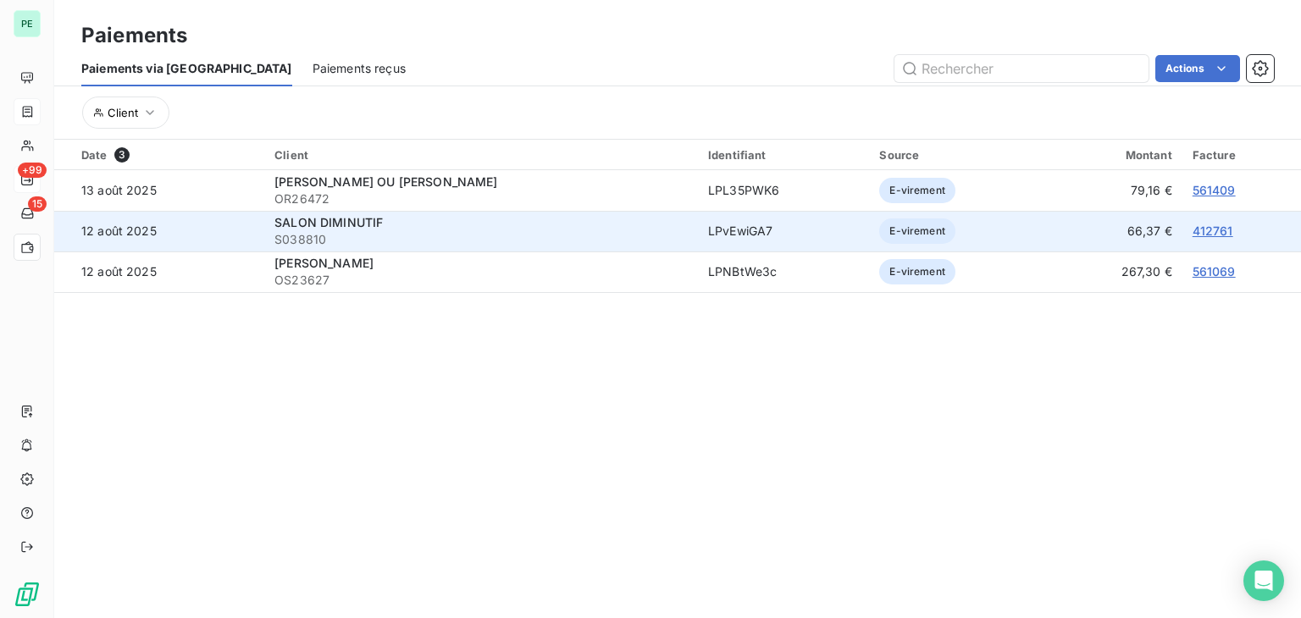
click at [1216, 232] on link "412761" at bounding box center [1213, 231] width 41 height 14
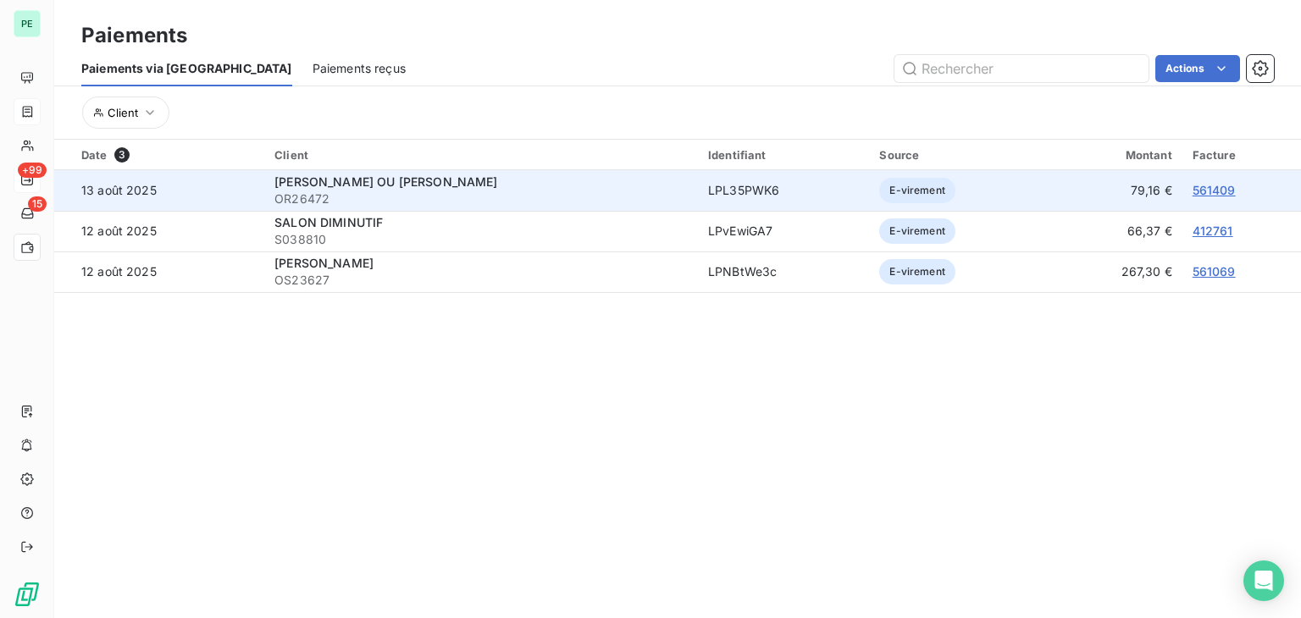
click at [1210, 187] on link "561409" at bounding box center [1214, 190] width 43 height 14
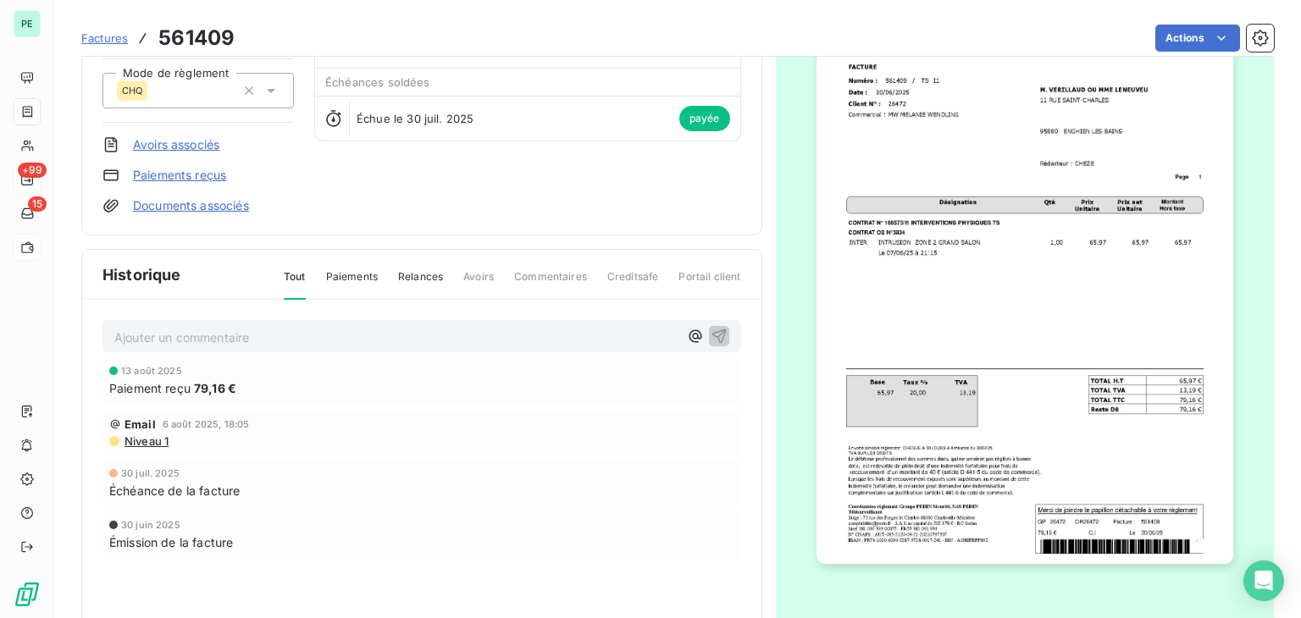
scroll to position [220, 0]
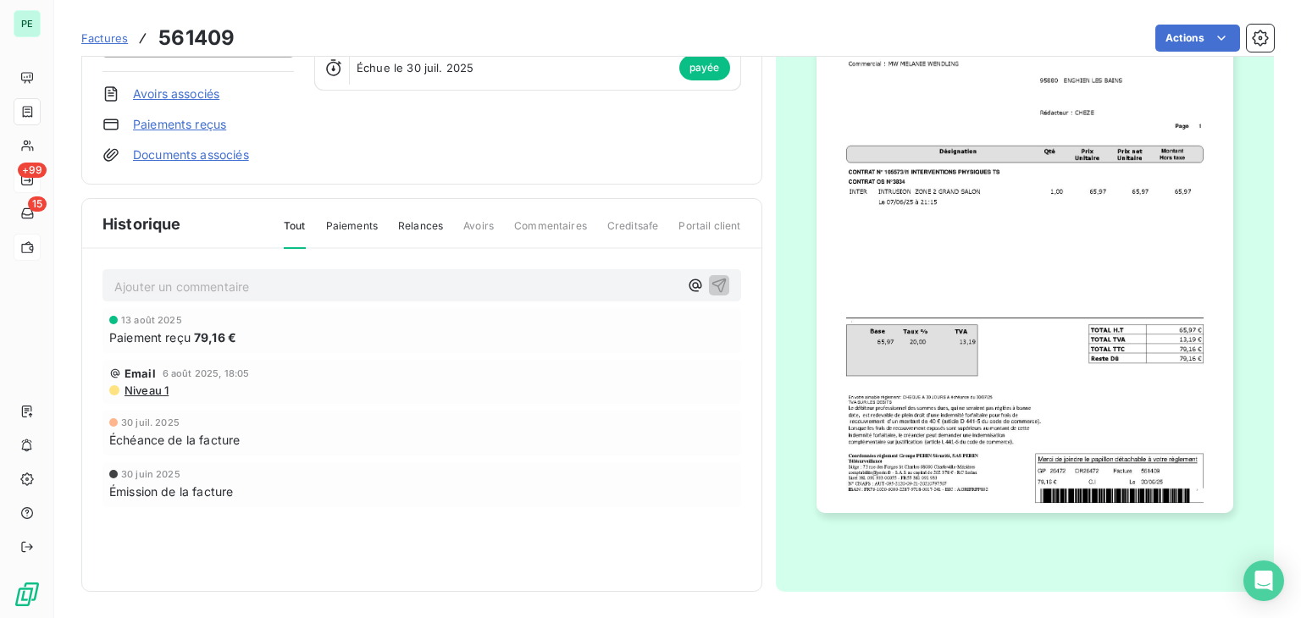
click at [342, 223] on span "Paiements" at bounding box center [352, 233] width 52 height 29
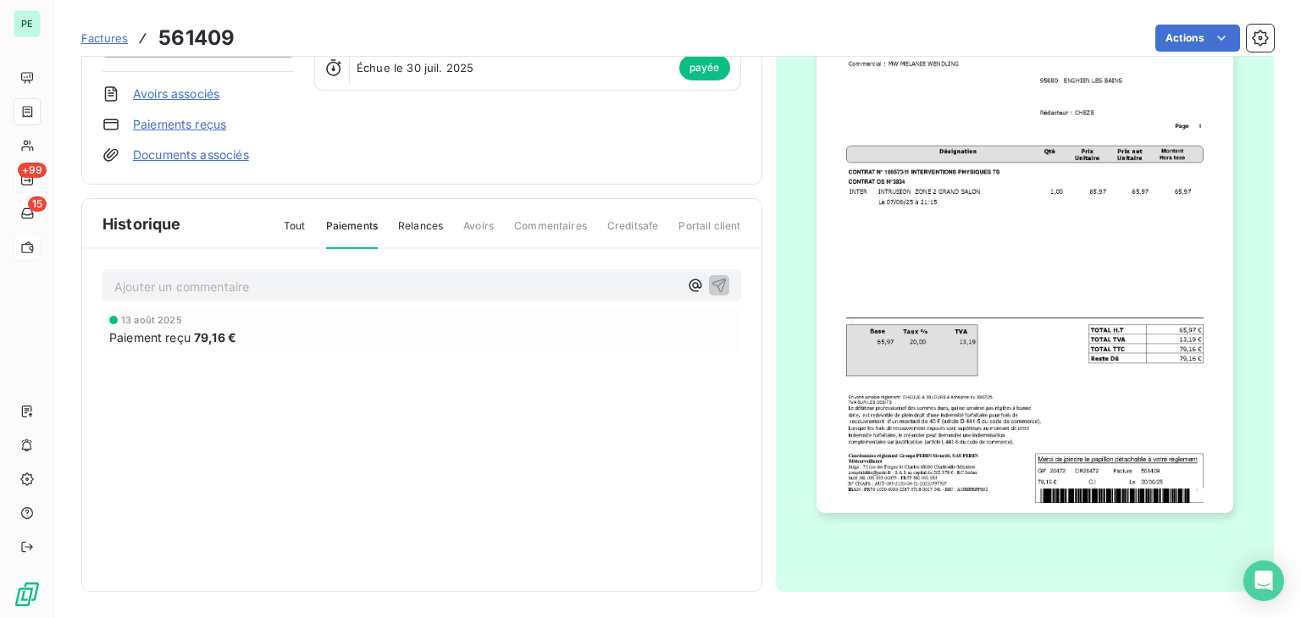
click at [287, 226] on span "Tout" at bounding box center [295, 233] width 22 height 29
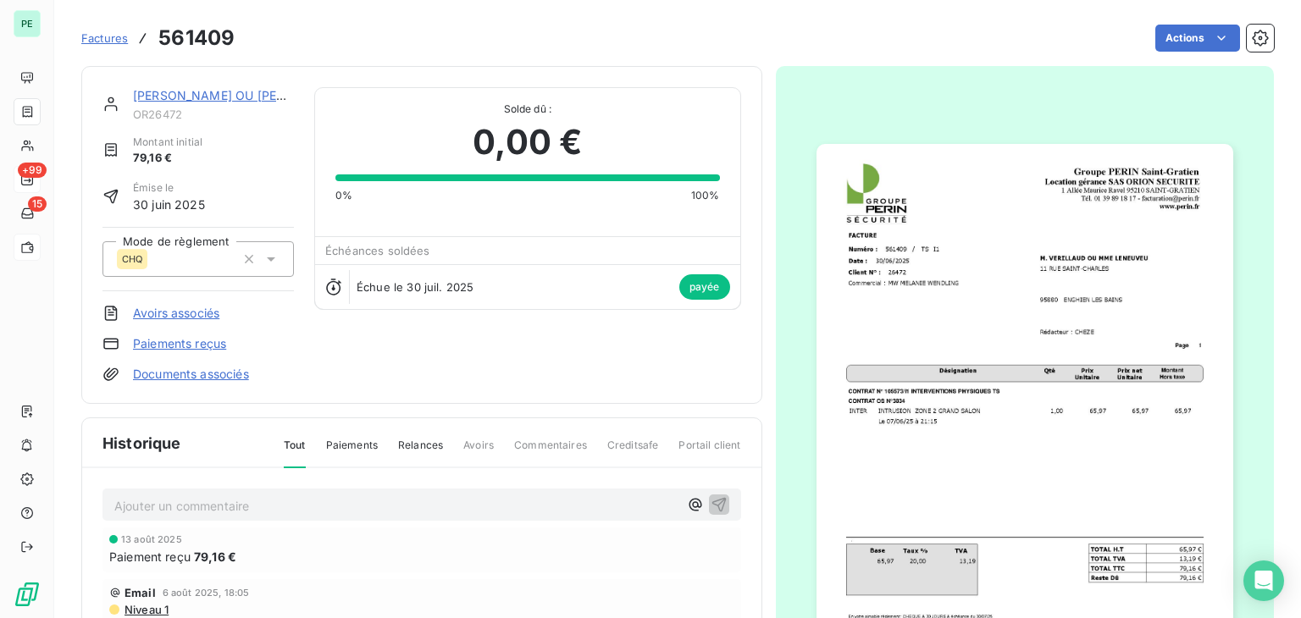
scroll to position [0, 0]
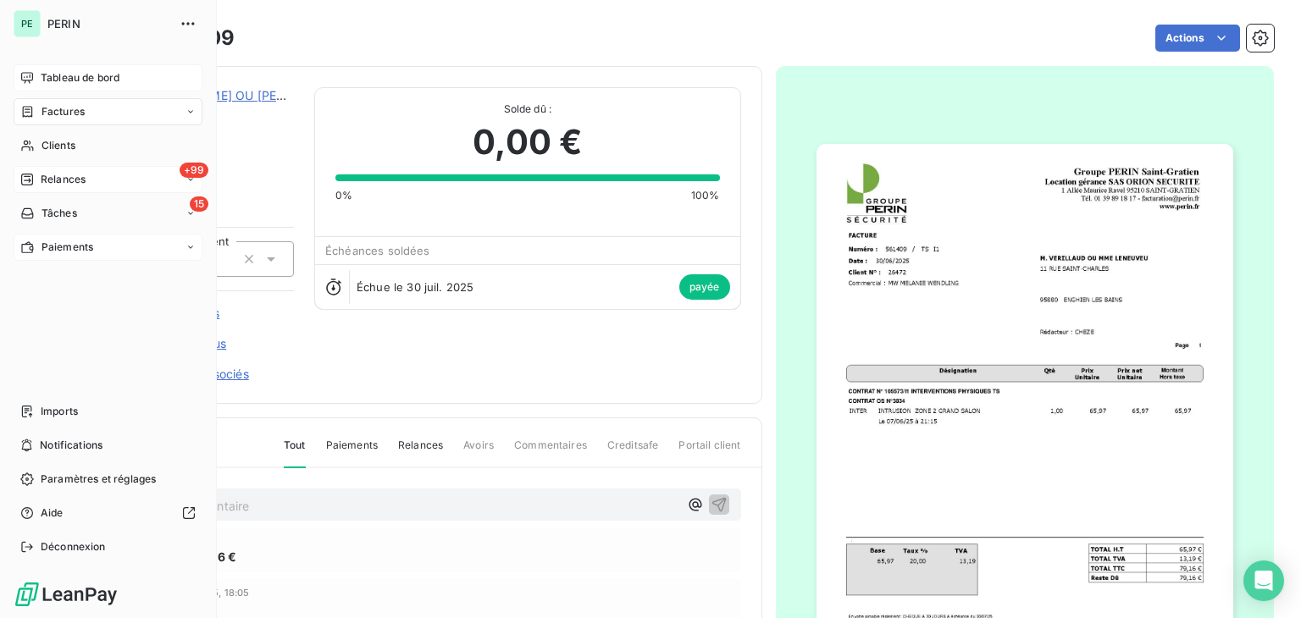
click at [29, 66] on div "Tableau de bord" at bounding box center [108, 77] width 189 height 27
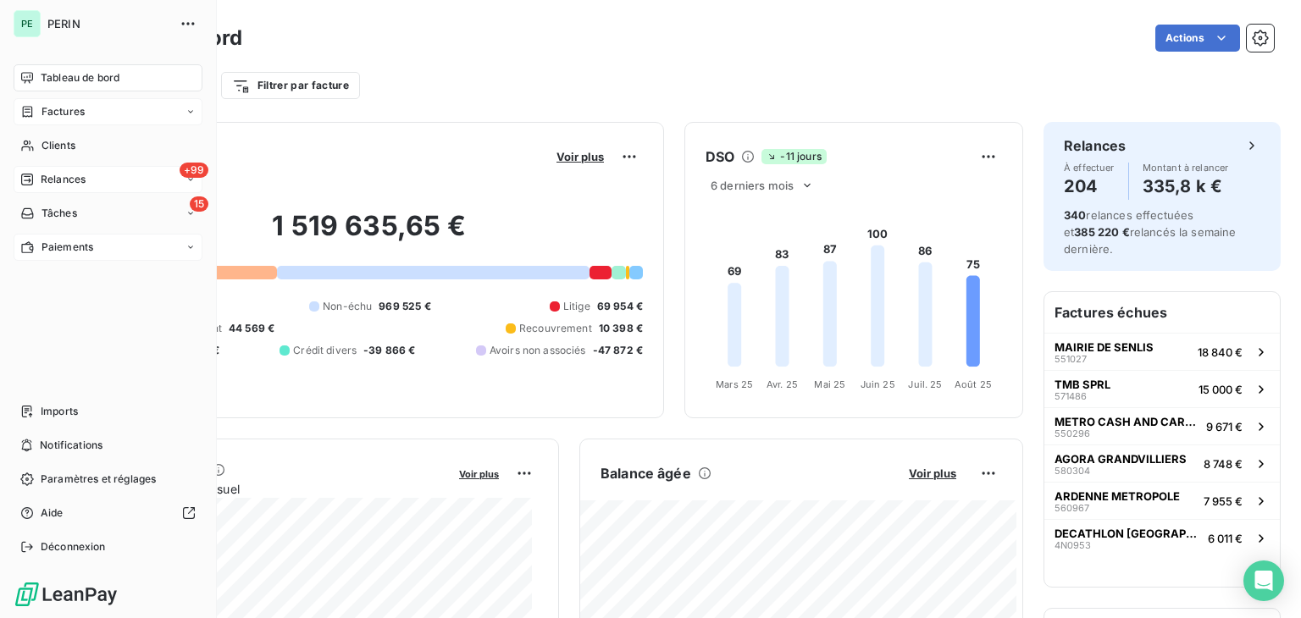
click at [68, 174] on span "Relances" at bounding box center [63, 179] width 45 height 15
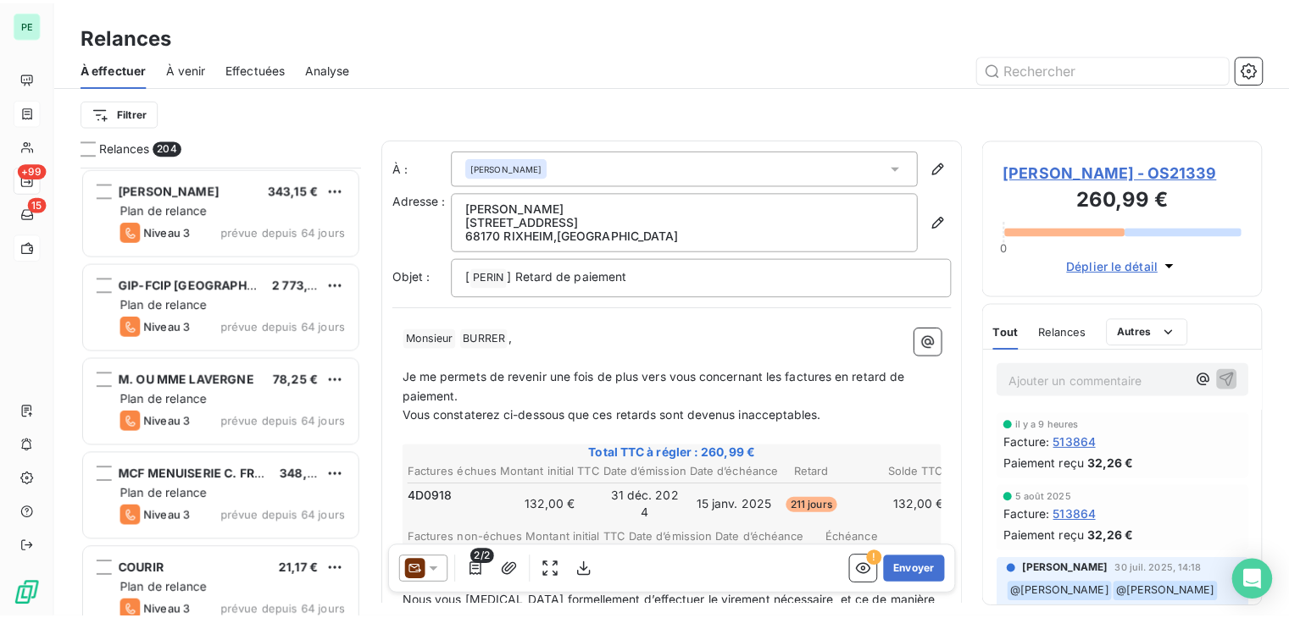
scroll to position [2457, 0]
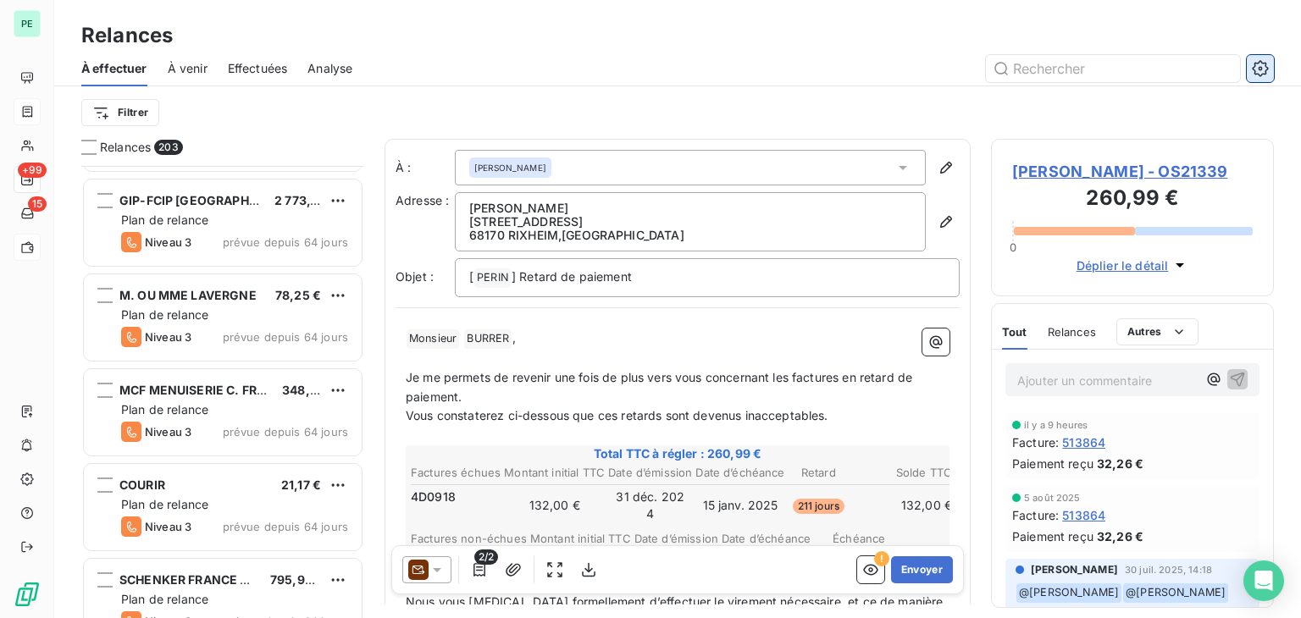
click at [1257, 70] on icon "button" at bounding box center [1260, 68] width 17 height 17
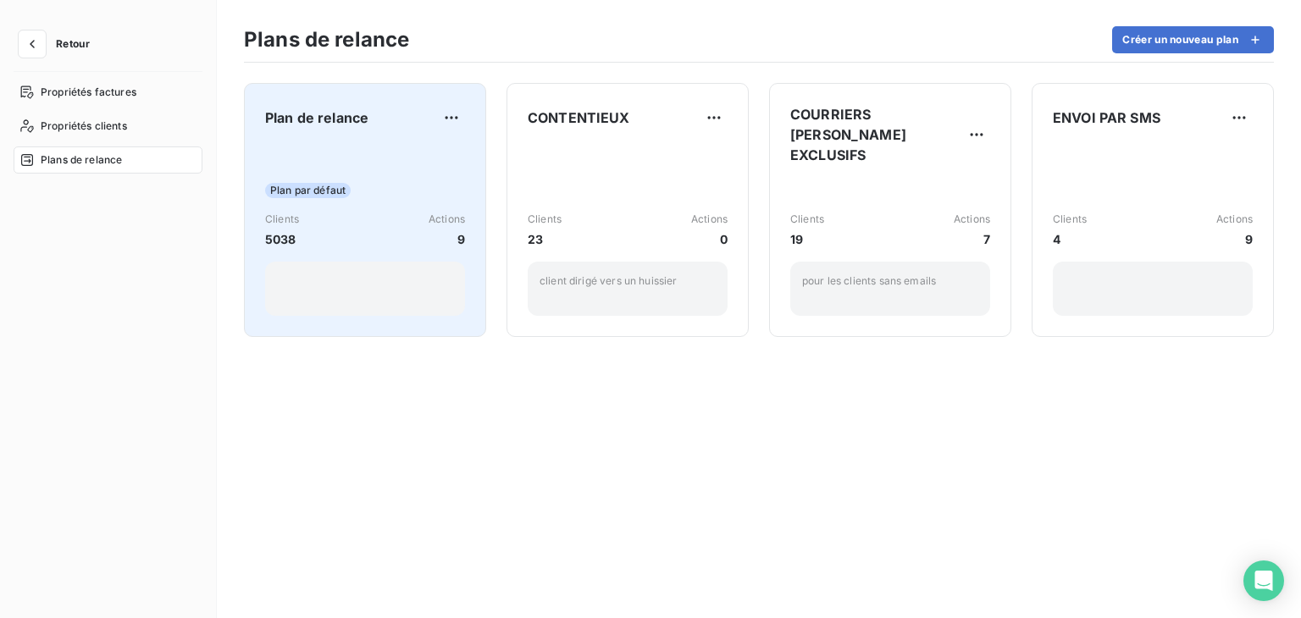
click at [358, 152] on div "Plan par défaut Clients 5038 Actions 9" at bounding box center [365, 230] width 200 height 171
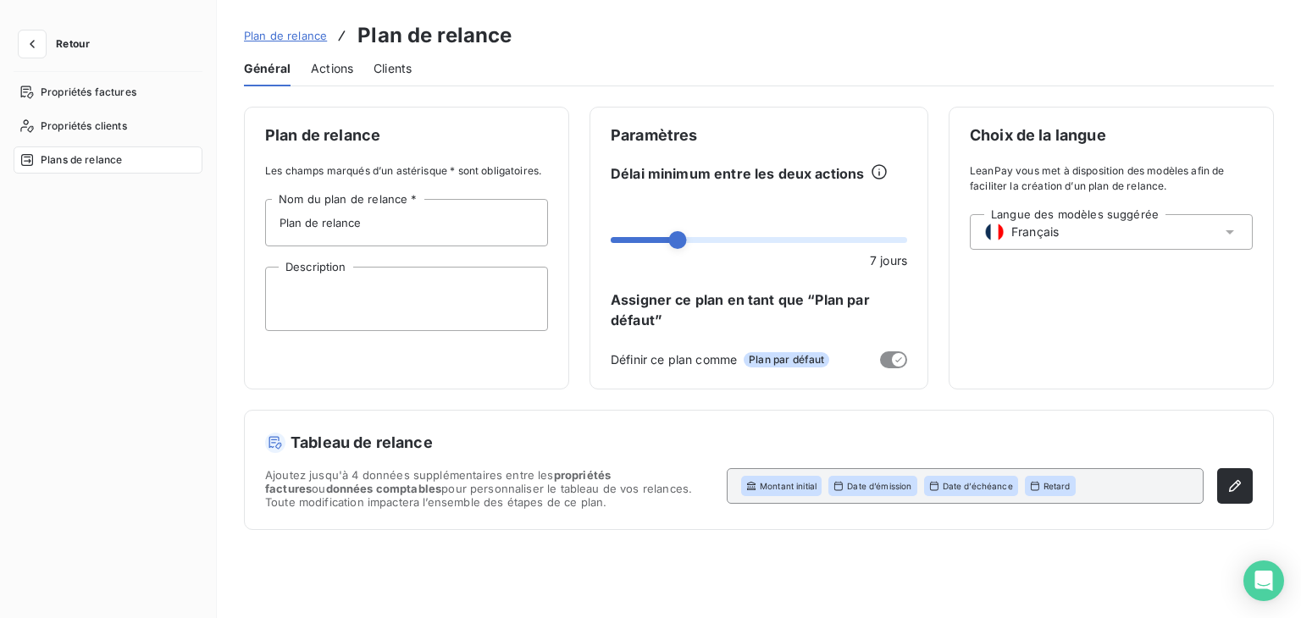
click at [329, 70] on span "Actions" at bounding box center [332, 68] width 42 height 17
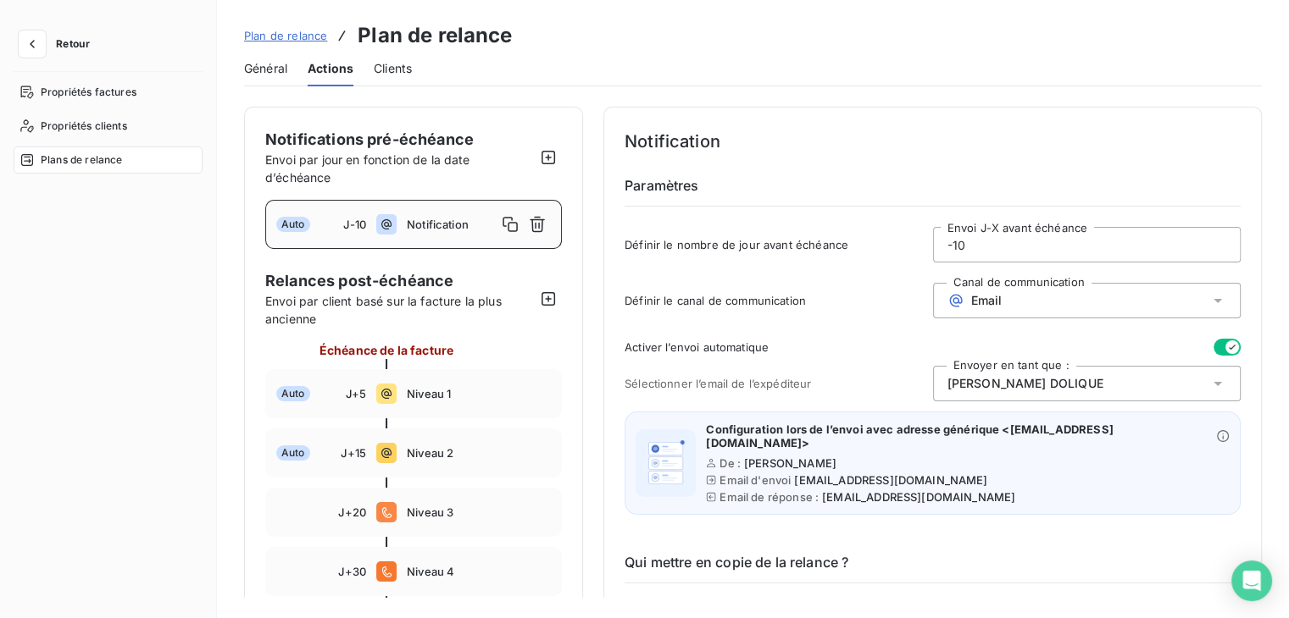
click at [1238, 75] on div "Général Actions Clients" at bounding box center [752, 69] width 1017 height 36
click at [547, 151] on icon "button" at bounding box center [548, 158] width 14 height 14
type input "-15"
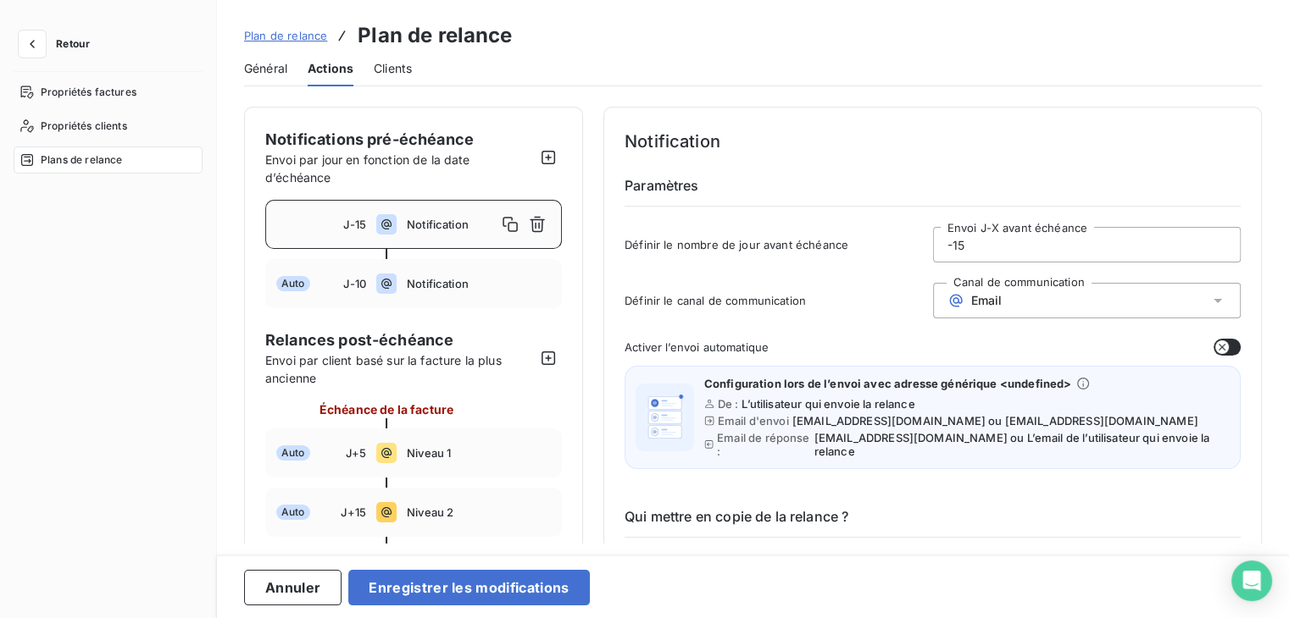
click at [464, 222] on span "Notification" at bounding box center [452, 225] width 90 height 14
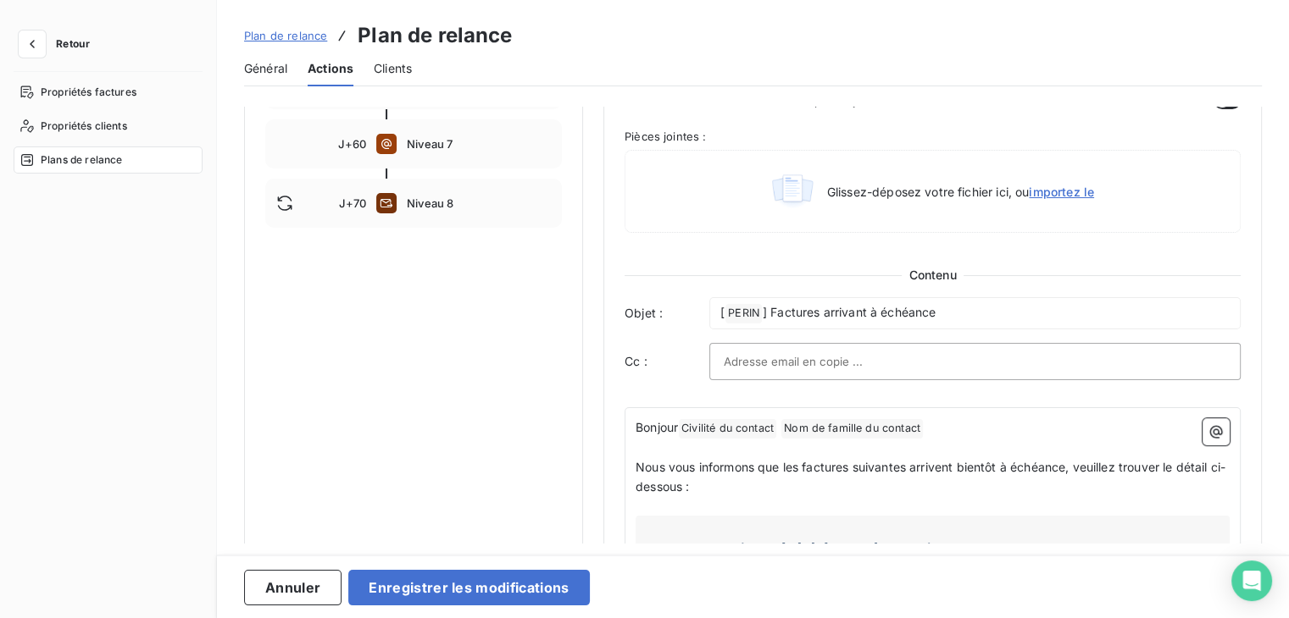
scroll to position [678, 0]
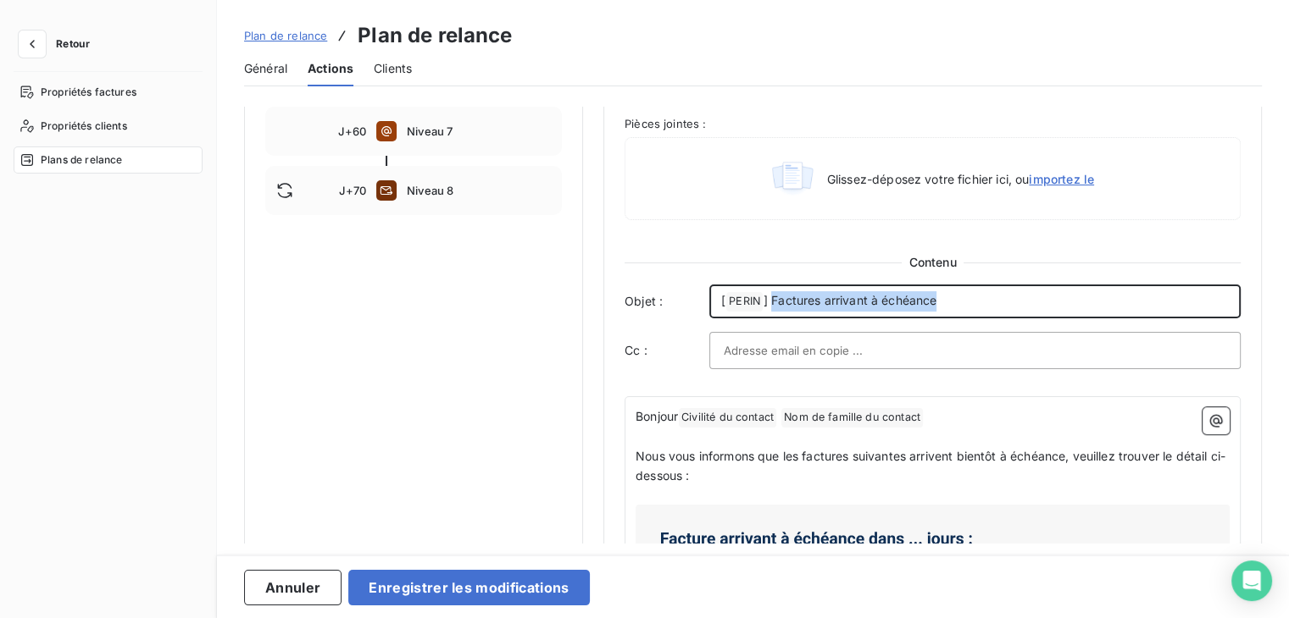
drag, startPoint x: 769, startPoint y: 283, endPoint x: 944, endPoint y: 283, distance: 174.5
click at [944, 291] on p "[ PERIN ﻿ ] Factures arrivant à échéance" at bounding box center [974, 301] width 507 height 20
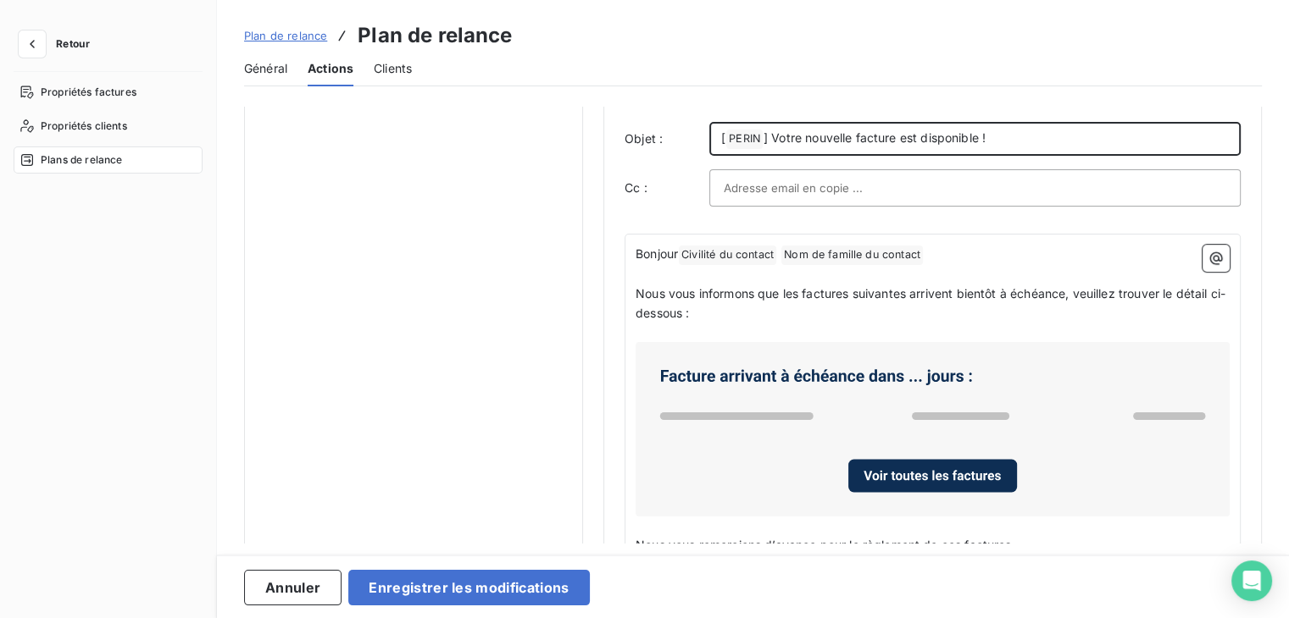
scroll to position [847, 0]
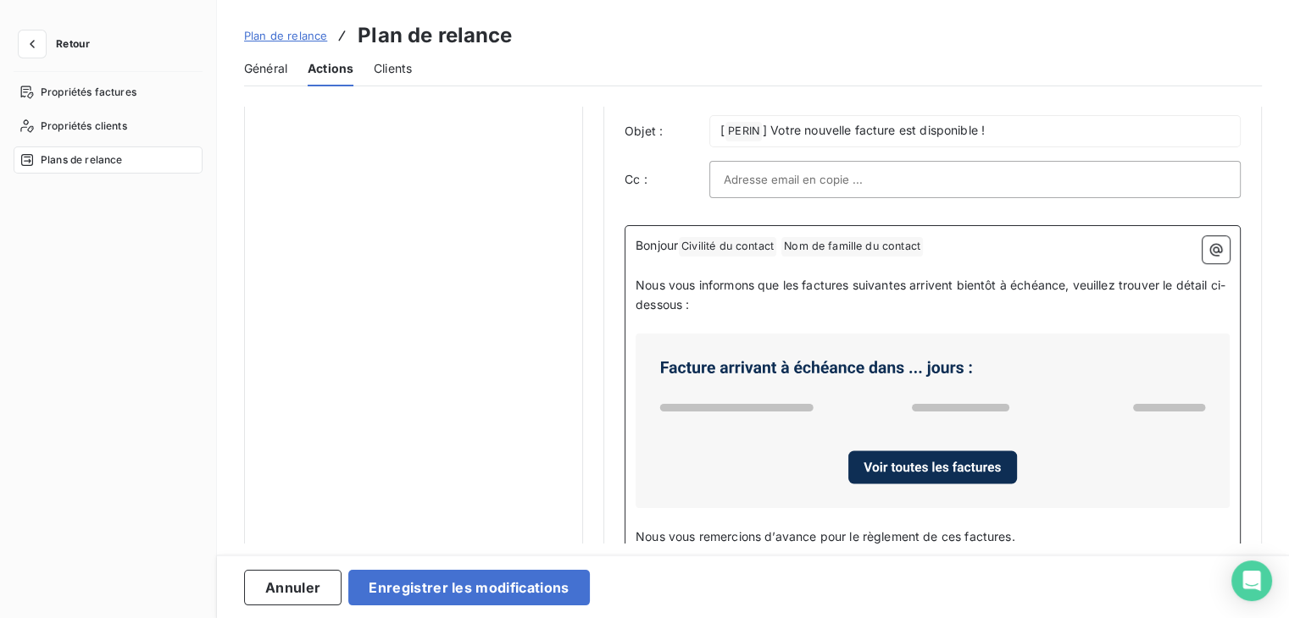
click at [968, 236] on p "Bonjour Civilité du contact ﻿ Nom de famille du contact ﻿ ﻿" at bounding box center [932, 246] width 594 height 20
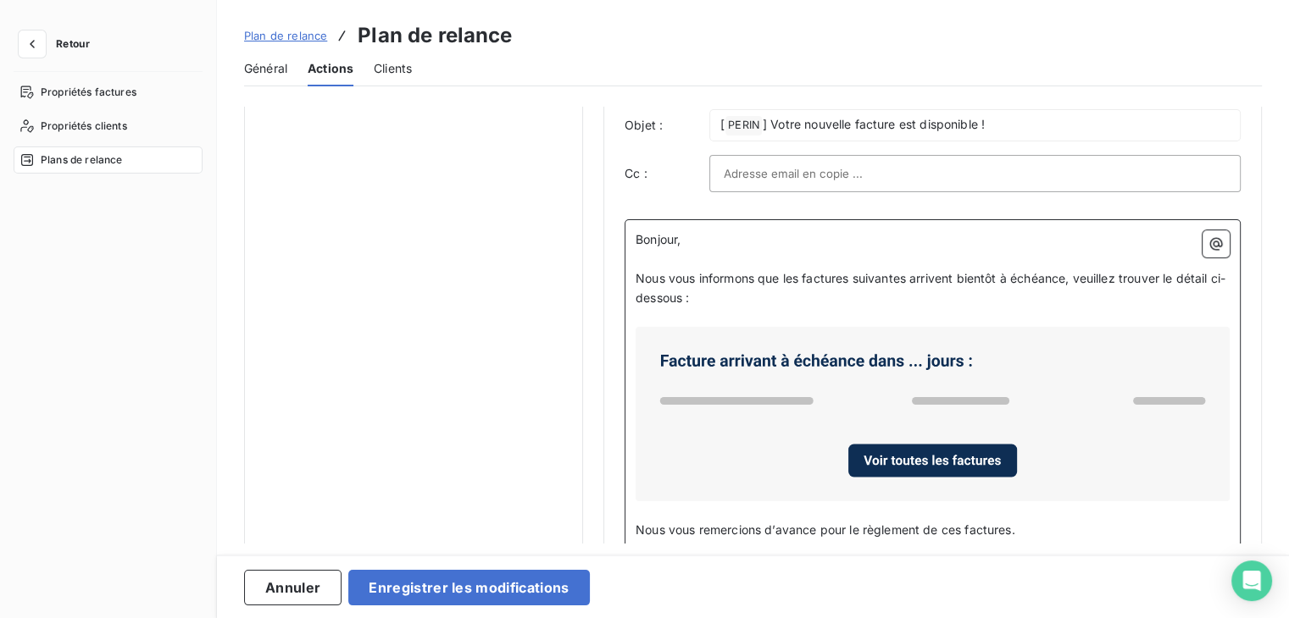
scroll to position [846, 0]
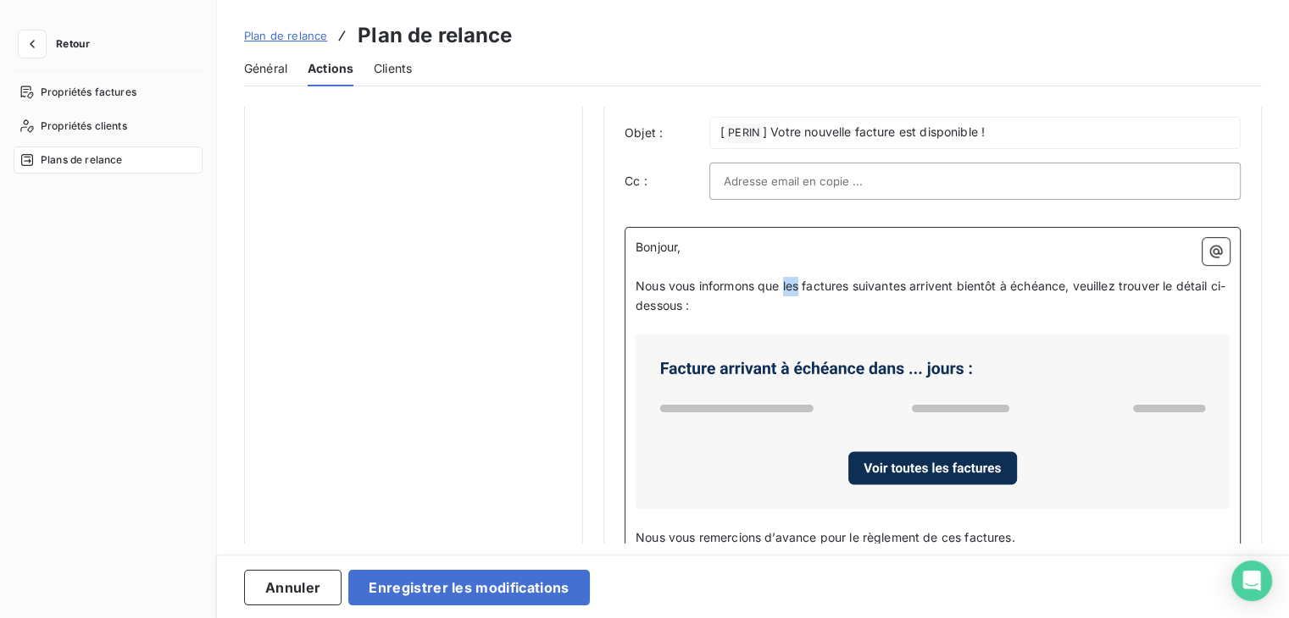
drag, startPoint x: 785, startPoint y: 271, endPoint x: 803, endPoint y: 270, distance: 17.8
click at [803, 279] on span "Nous vous informons que les factures suivantes arrivent bientôt à échéance, veu…" at bounding box center [930, 296] width 590 height 34
drag, startPoint x: 923, startPoint y: 269, endPoint x: 1134, endPoint y: 275, distance: 210.2
click at [1134, 279] on span "Nous vous informons que des nouvelles factures suivantes arrivent bientôt à éch…" at bounding box center [929, 296] width 588 height 34
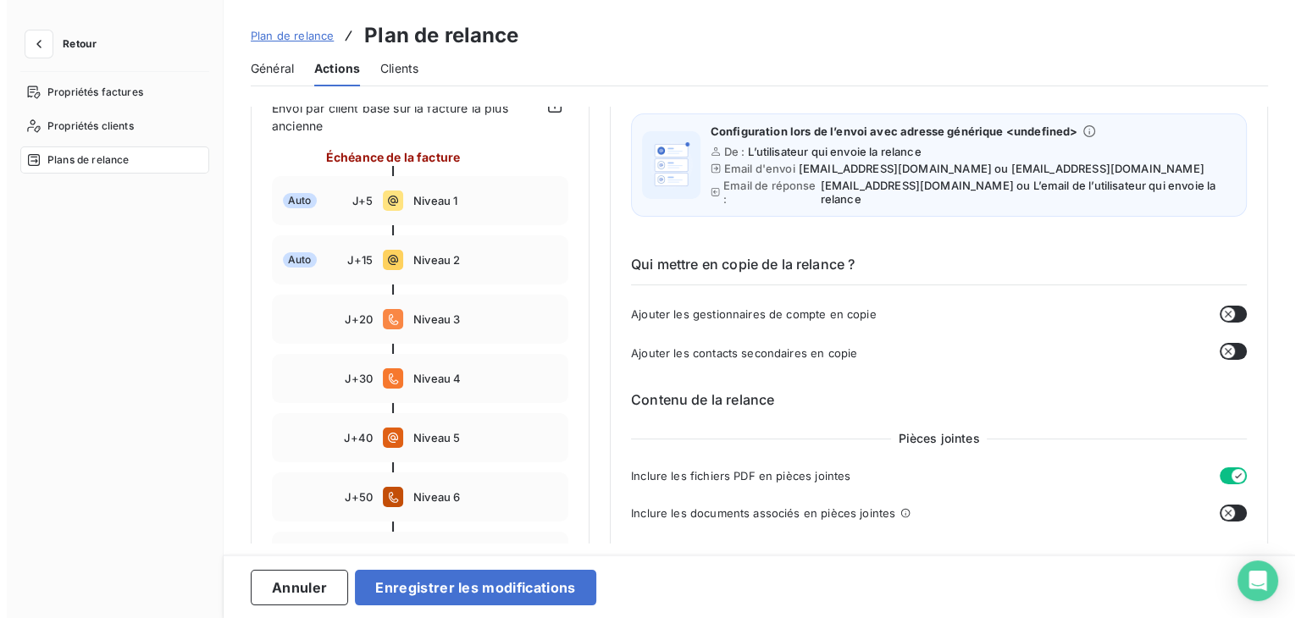
scroll to position [0, 0]
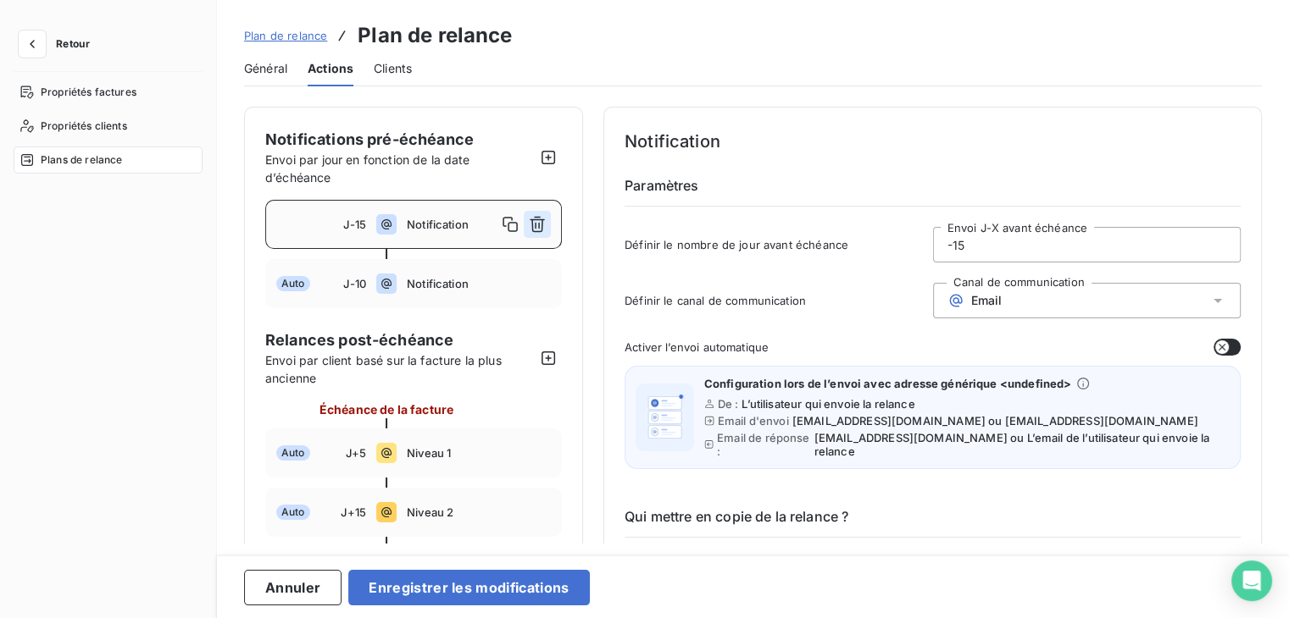
click at [531, 227] on icon "button" at bounding box center [537, 224] width 17 height 17
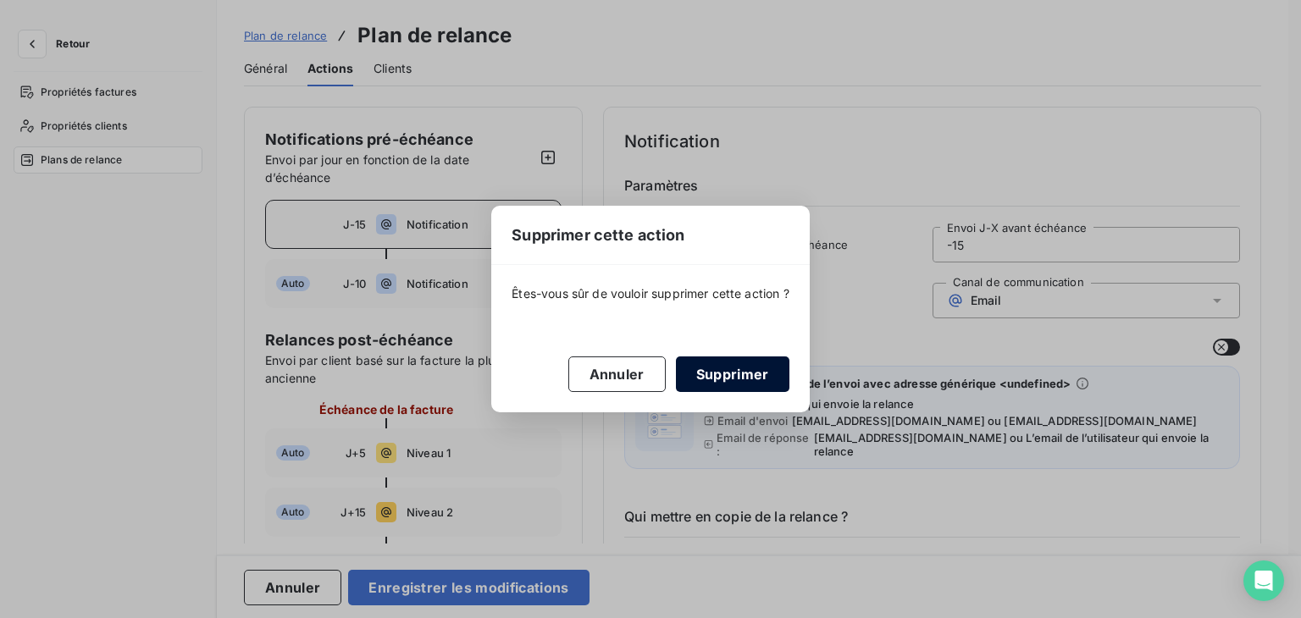
click at [735, 367] on button "Supprimer" at bounding box center [733, 375] width 114 height 36
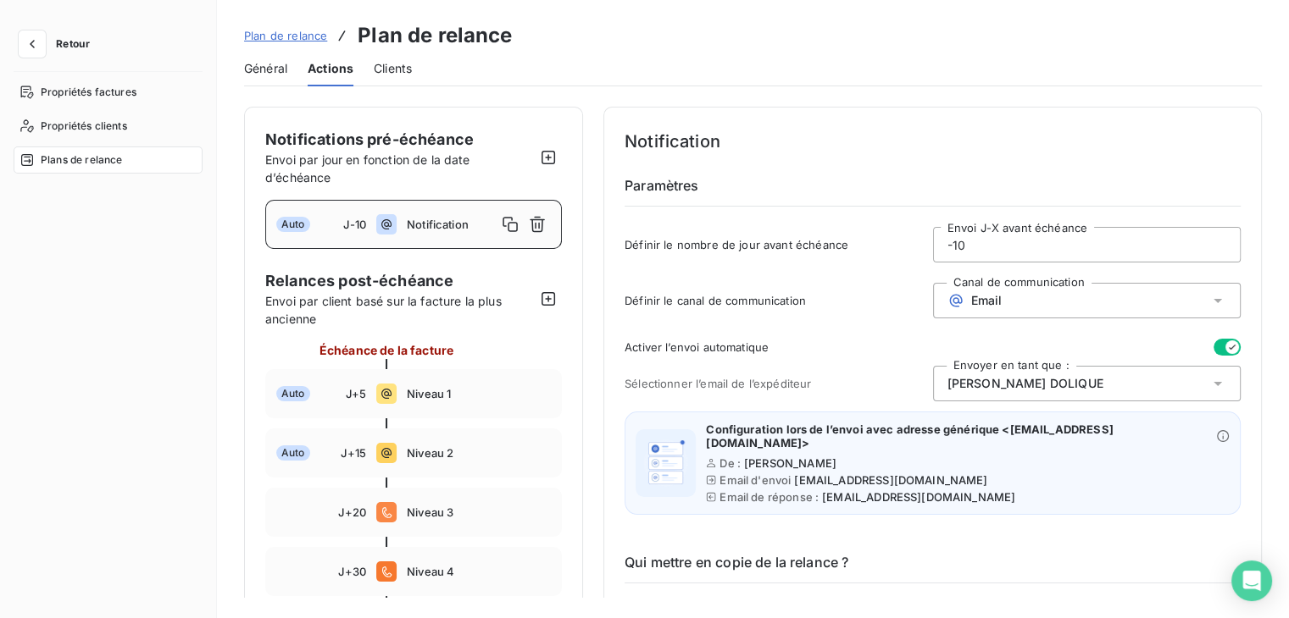
click at [50, 44] on button "Retour" at bounding box center [59, 43] width 90 height 27
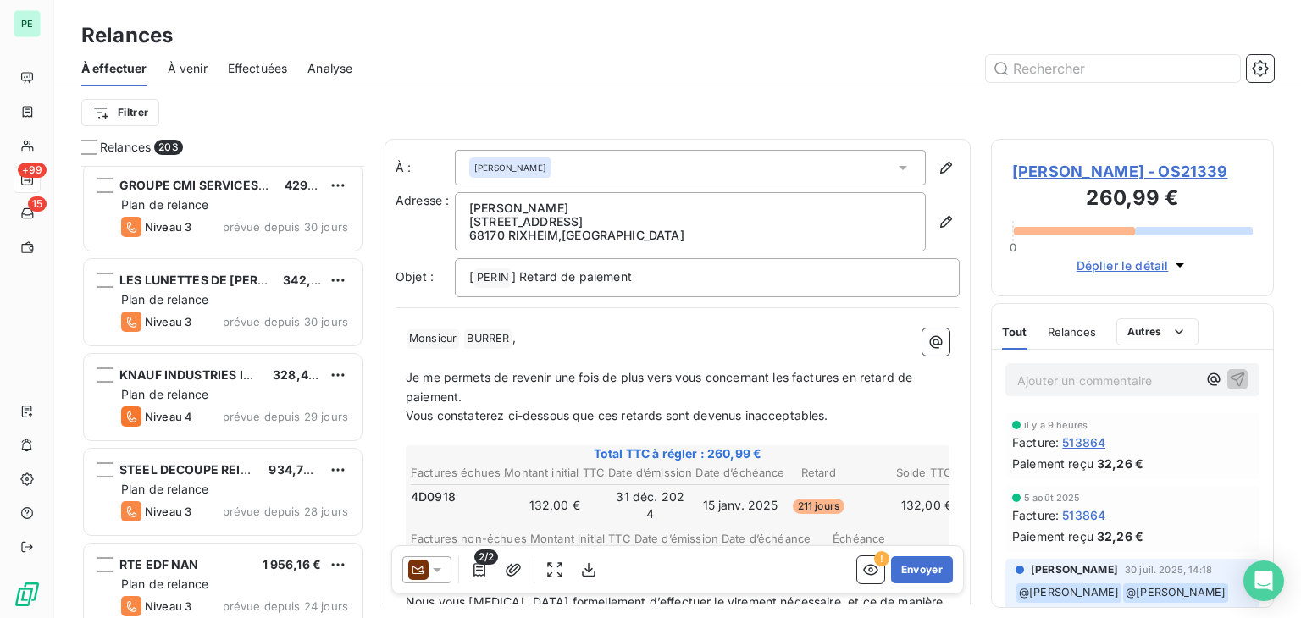
scroll to position [11183, 0]
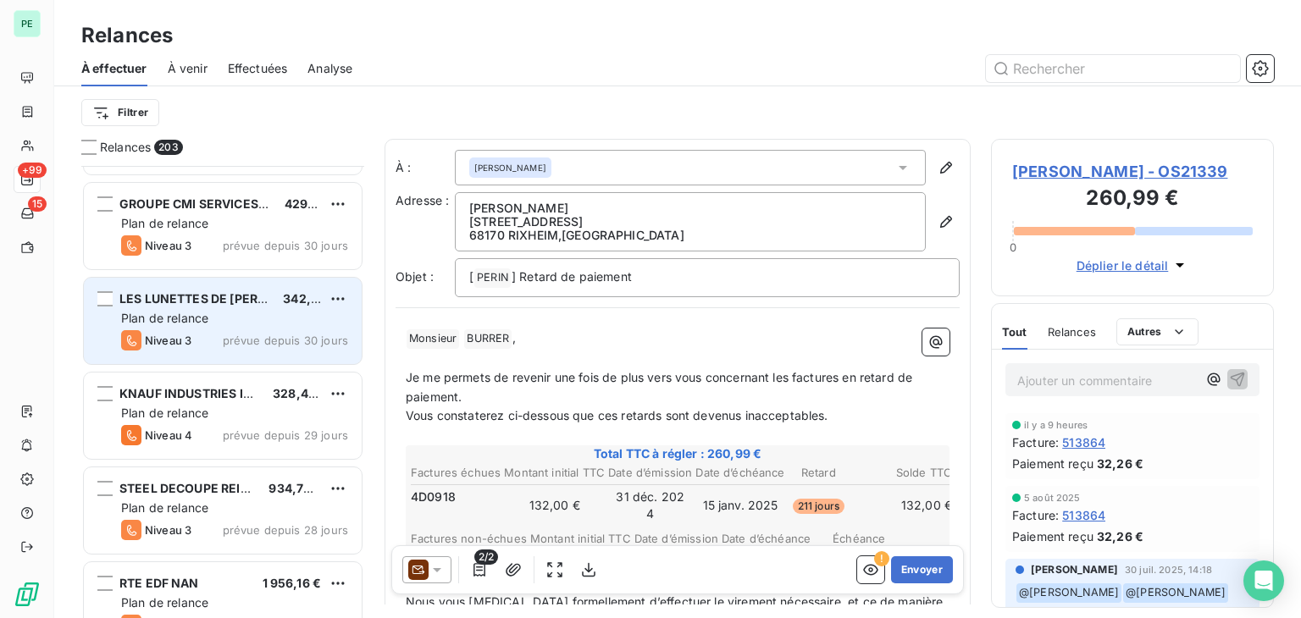
click at [234, 308] on div "LES LUNETTES DE [PERSON_NAME] 342,75 € Plan de relance Niveau 3 prévue depuis 3…" at bounding box center [223, 321] width 278 height 86
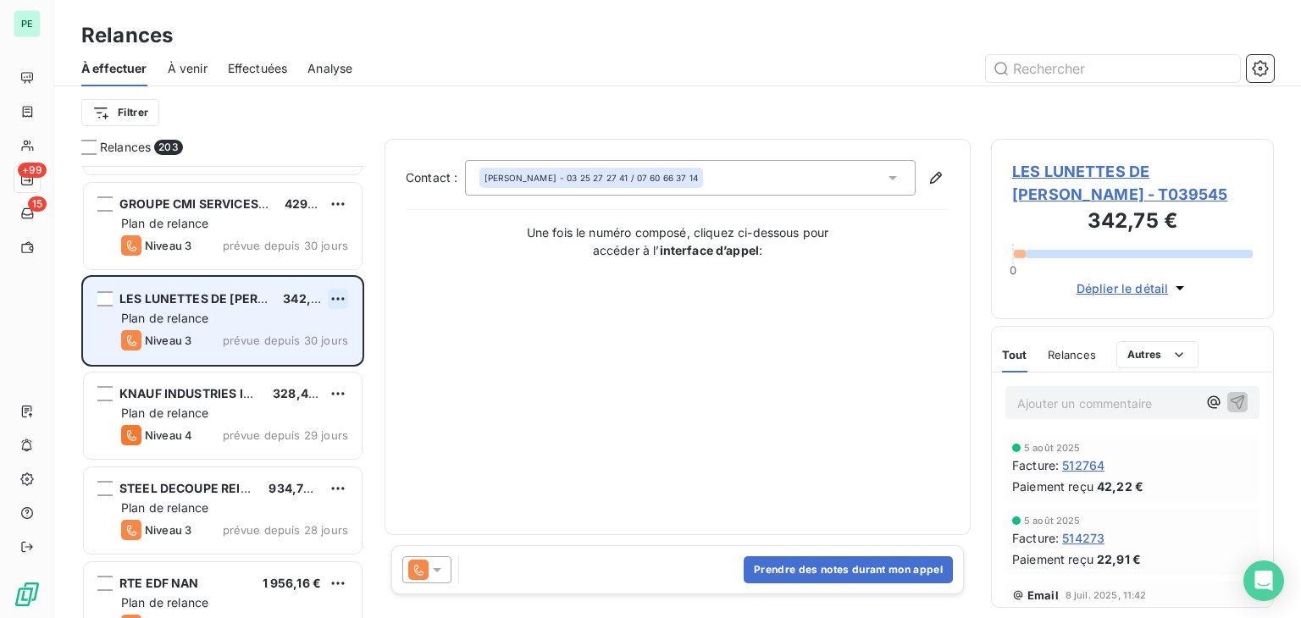
click at [346, 292] on html "PE +99 15 Relances À effectuer À venir Effectuées Analyse Filtrer Relances 203 …" at bounding box center [650, 309] width 1301 height 618
click at [303, 329] on div "Replanifier cette action" at bounding box center [265, 332] width 152 height 27
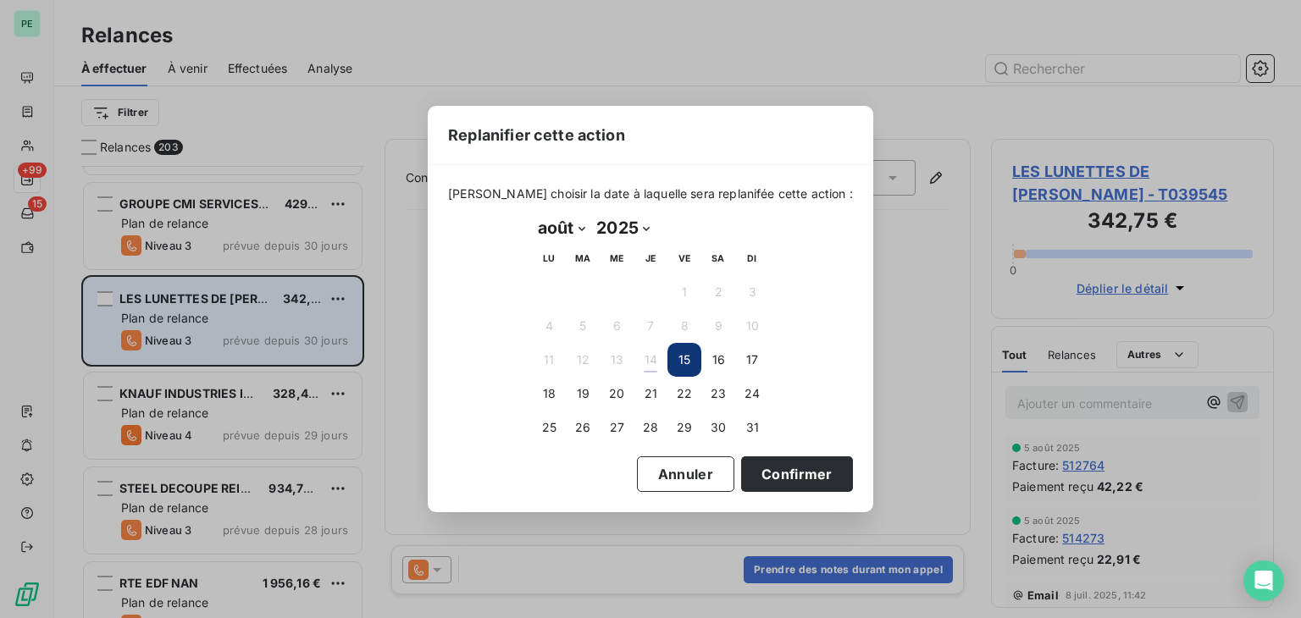
click at [547, 229] on select "janvier février mars avril mai juin juillet août septembre octobre novembre déc…" at bounding box center [561, 227] width 58 height 27
select select "8"
click at [532, 214] on select "janvier février mars avril mai juin juillet août septembre octobre novembre déc…" at bounding box center [561, 227] width 58 height 27
click at [618, 299] on button "3" at bounding box center [617, 292] width 34 height 34
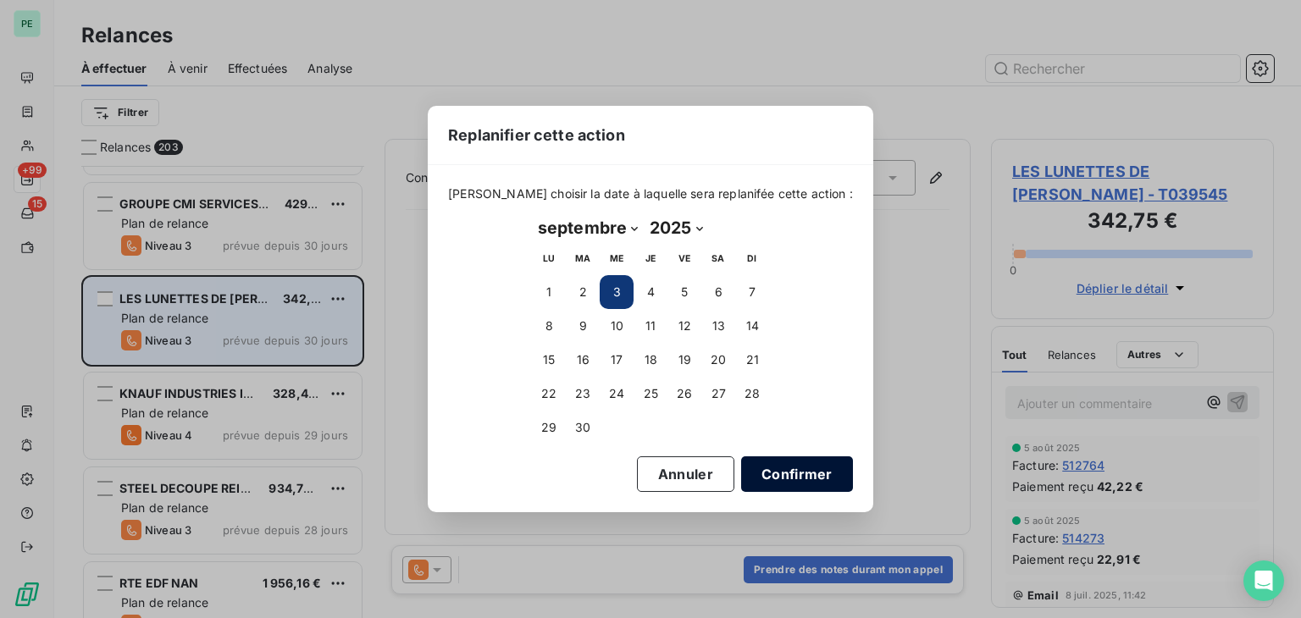
click at [776, 465] on button "Confirmer" at bounding box center [797, 475] width 112 height 36
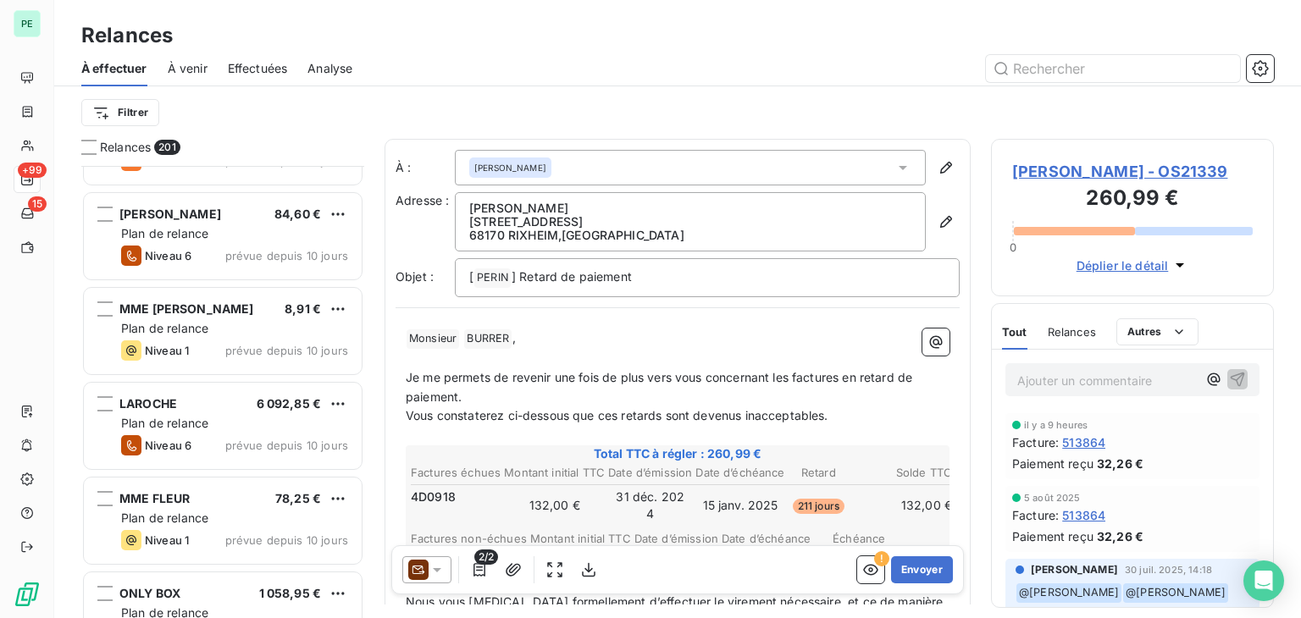
scroll to position [13725, 0]
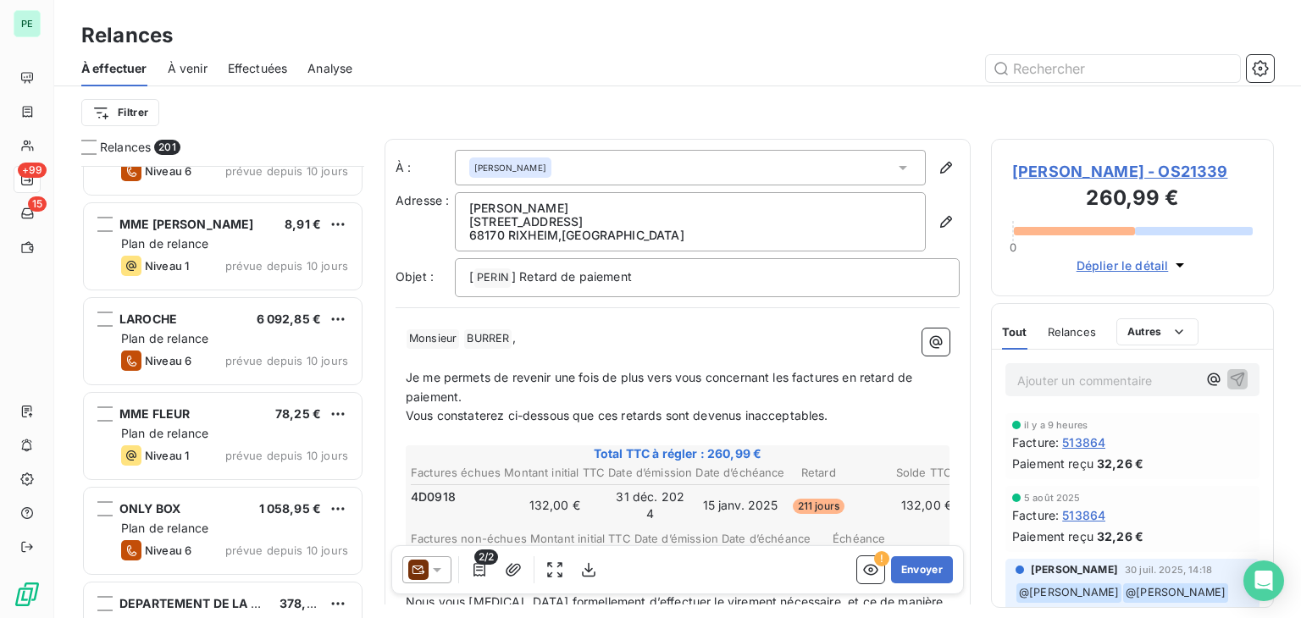
click at [227, 363] on span "prévue depuis 10 jours" at bounding box center [286, 361] width 123 height 14
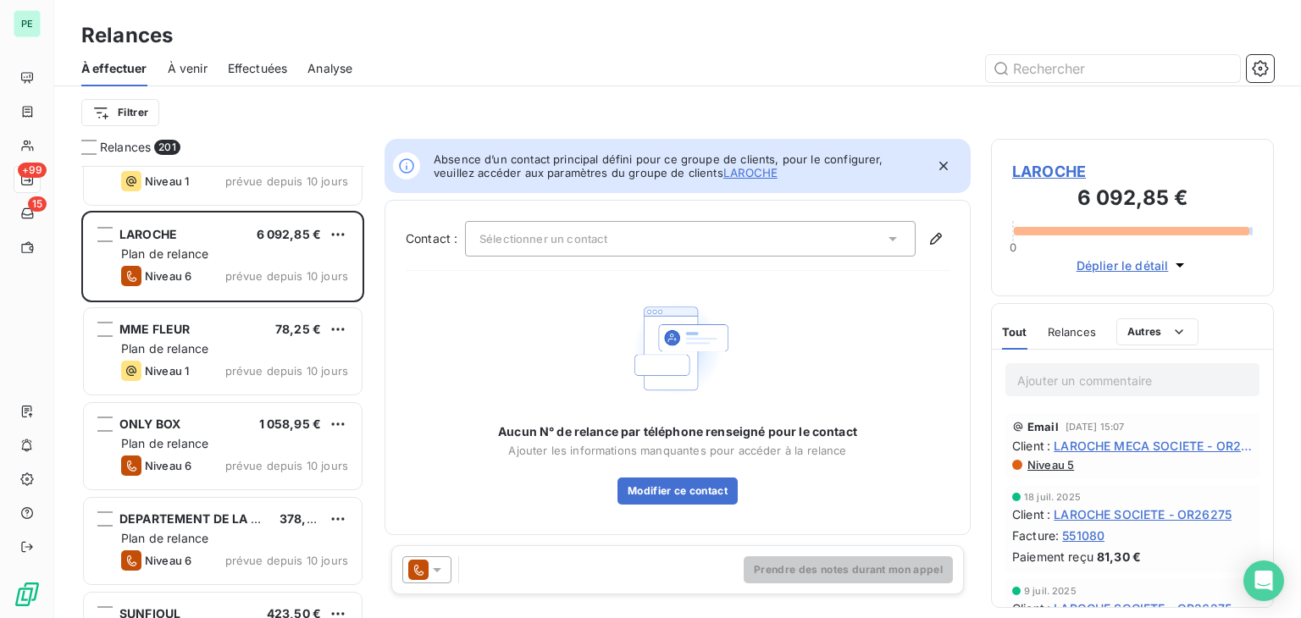
scroll to position [13894, 0]
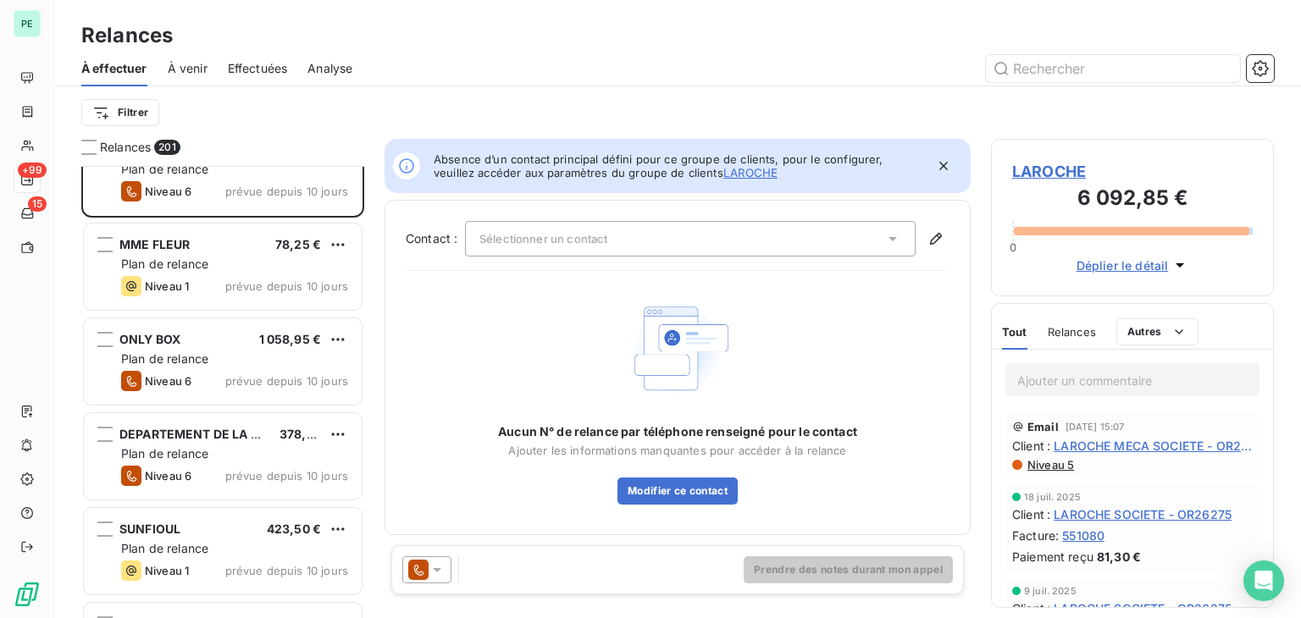
click at [630, 231] on div "Sélectionner un contact" at bounding box center [690, 239] width 451 height 36
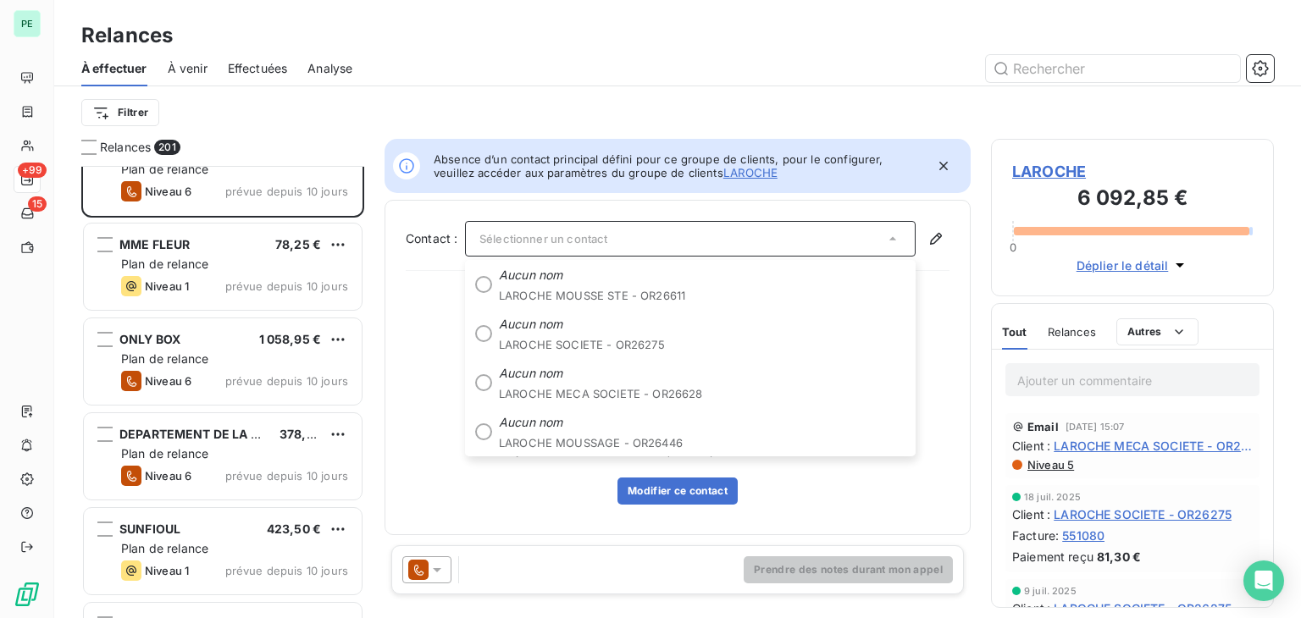
click at [454, 294] on div "Aucun N° de relance par téléphone renseigné pour le contact Ajouter les informa…" at bounding box center [678, 399] width 544 height 211
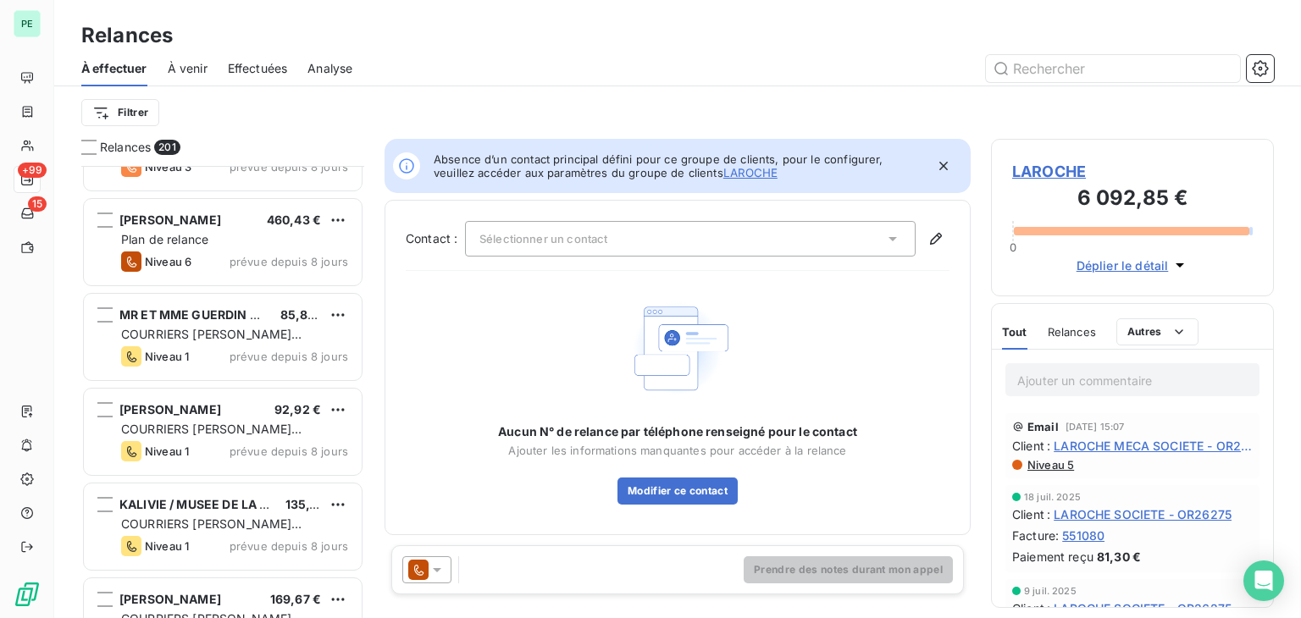
scroll to position [14826, 0]
